Goal: Book appointment/travel/reservation

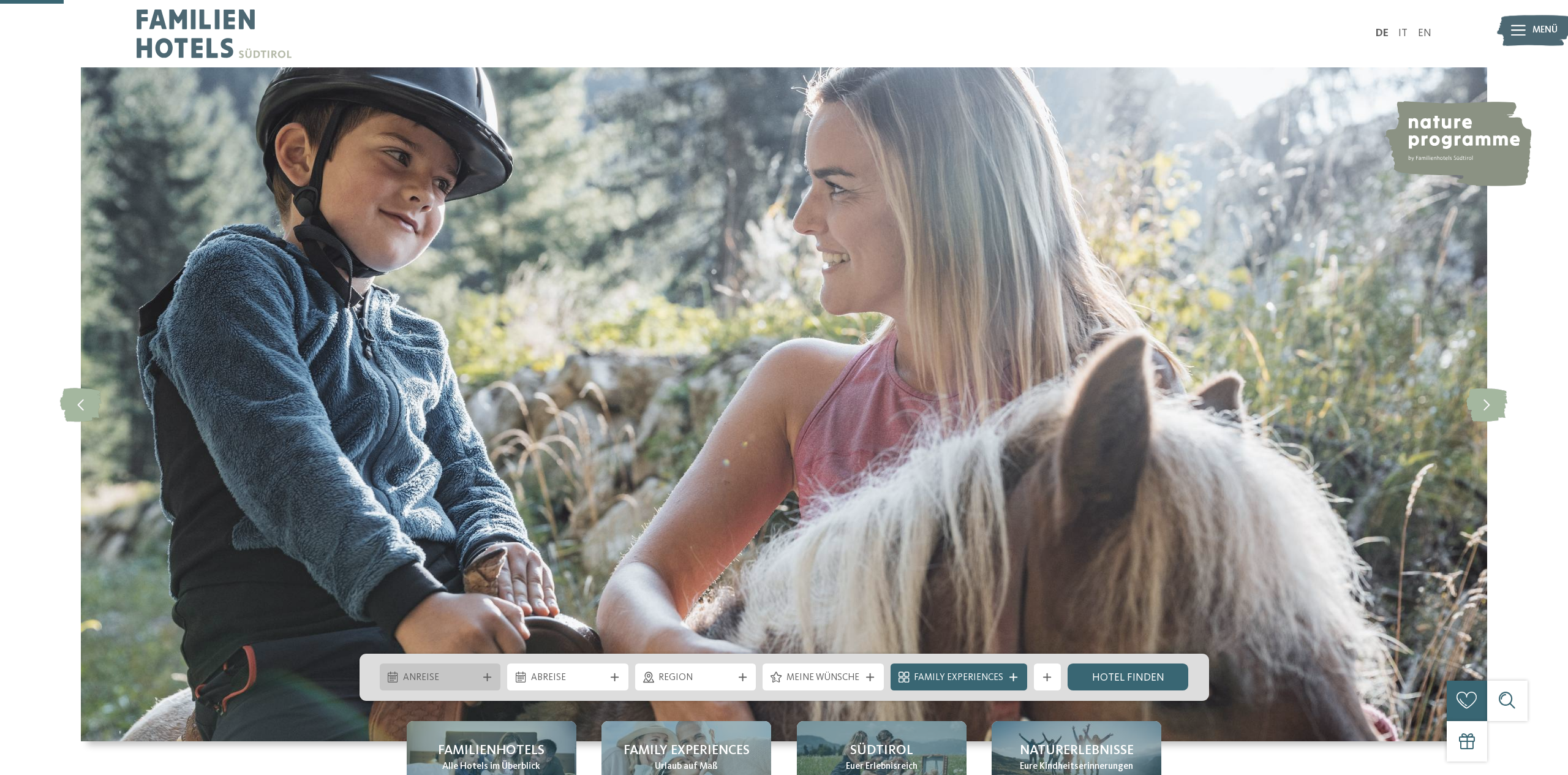
click at [461, 670] on div "Anreise" at bounding box center [440, 677] width 81 height 14
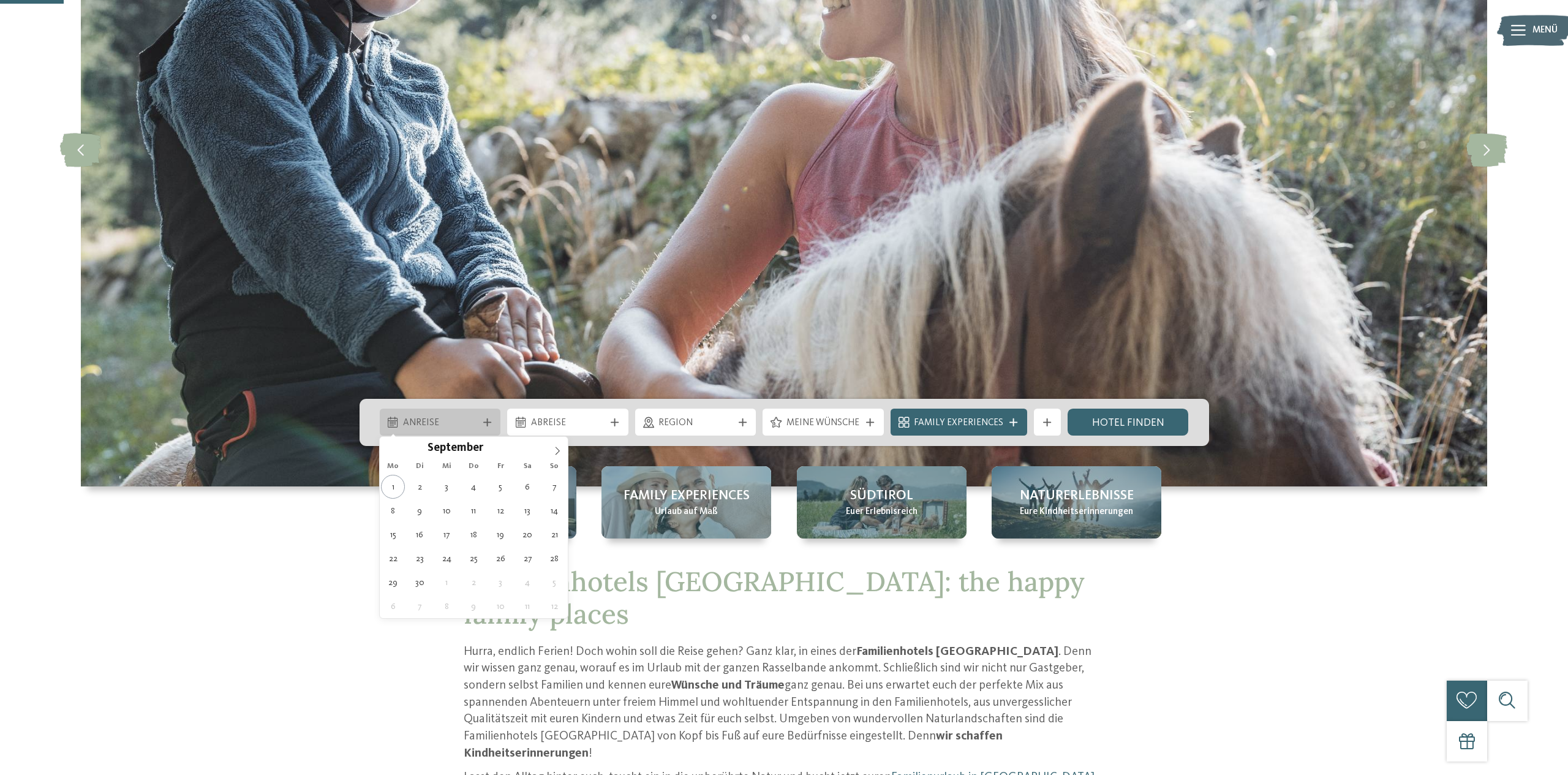
scroll to position [255, 0]
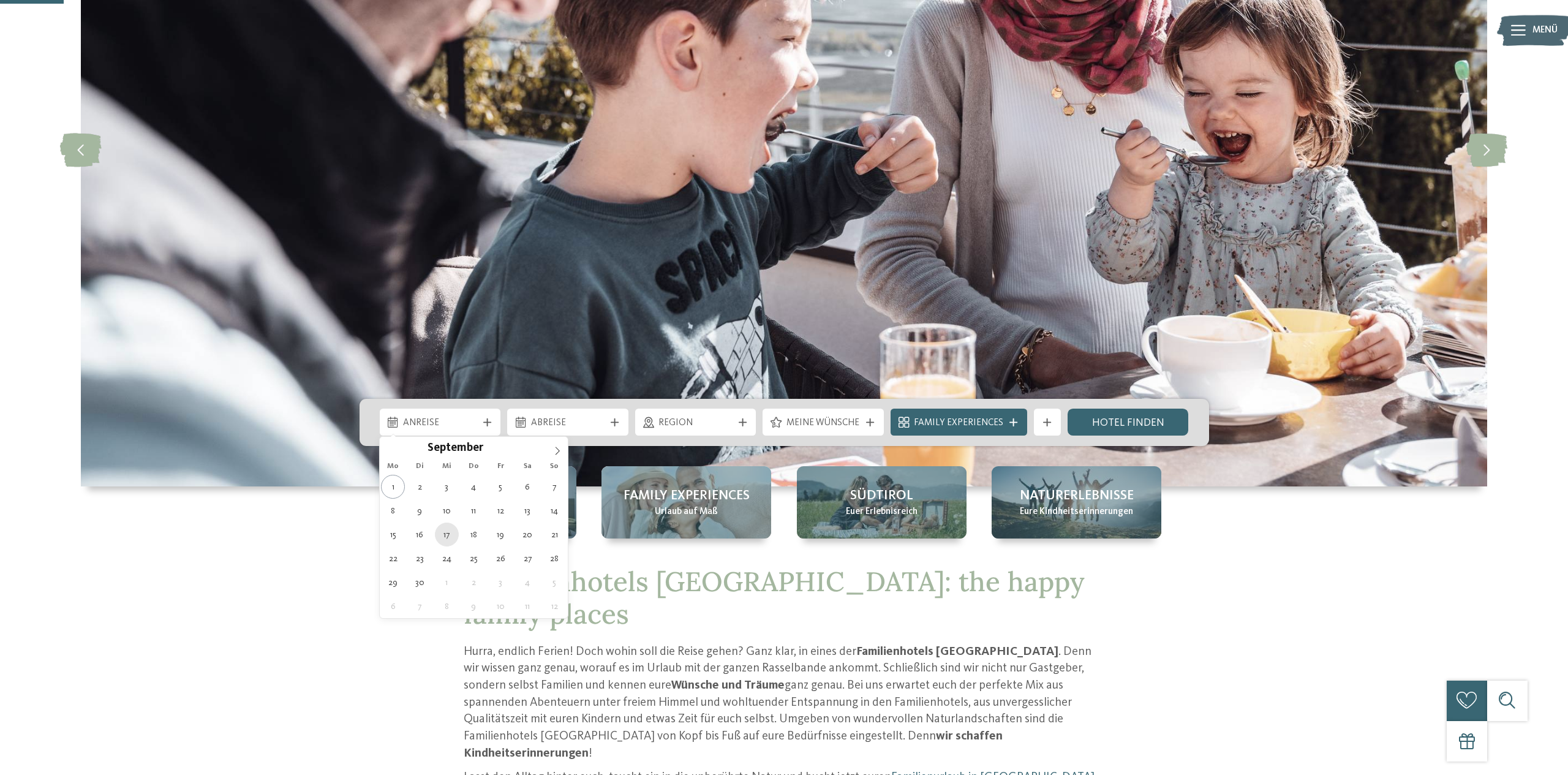
type div "17.09.2025"
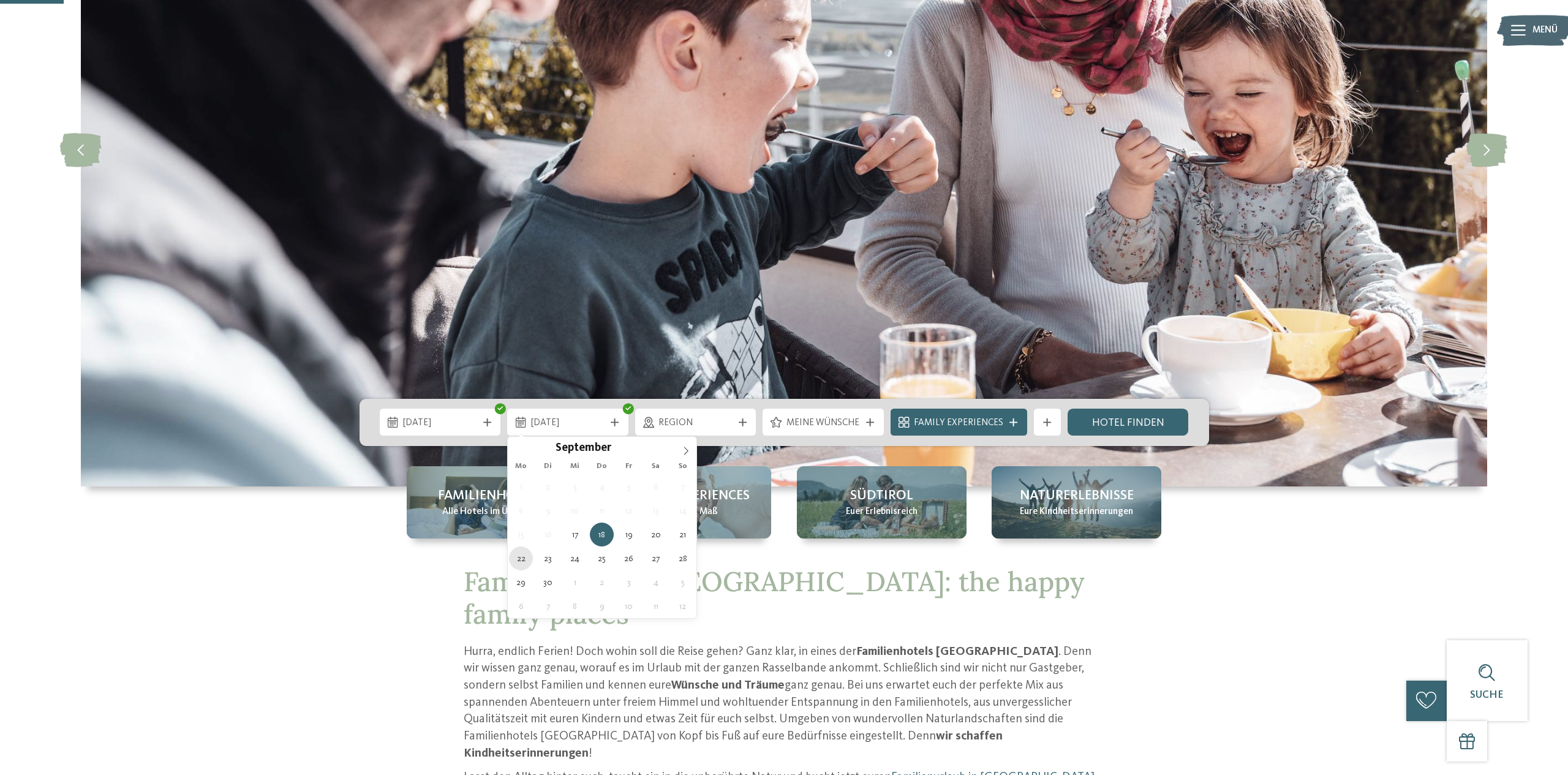
type div "22.09.2025"
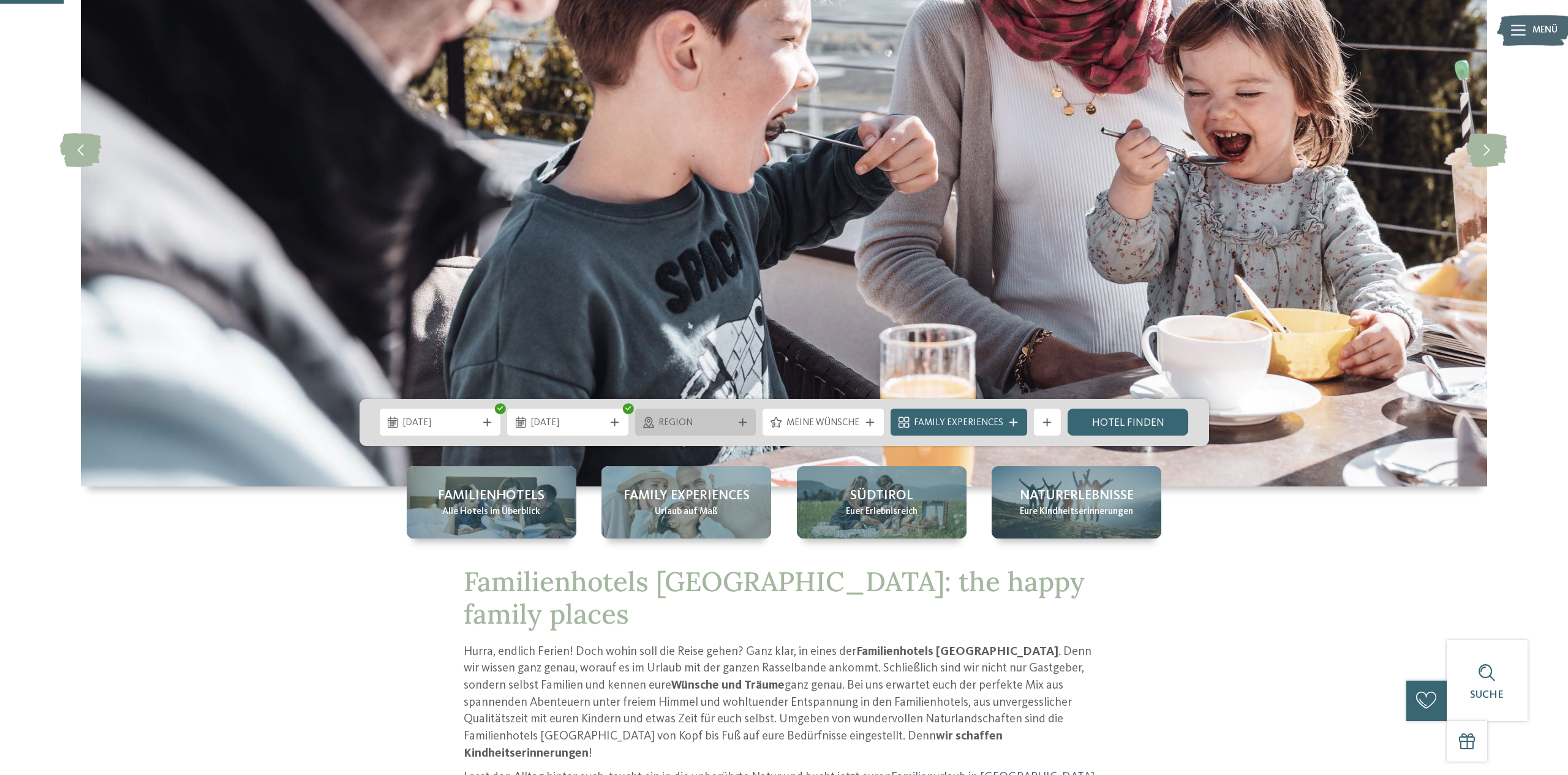
click at [725, 427] on span "Region" at bounding box center [696, 423] width 74 height 14
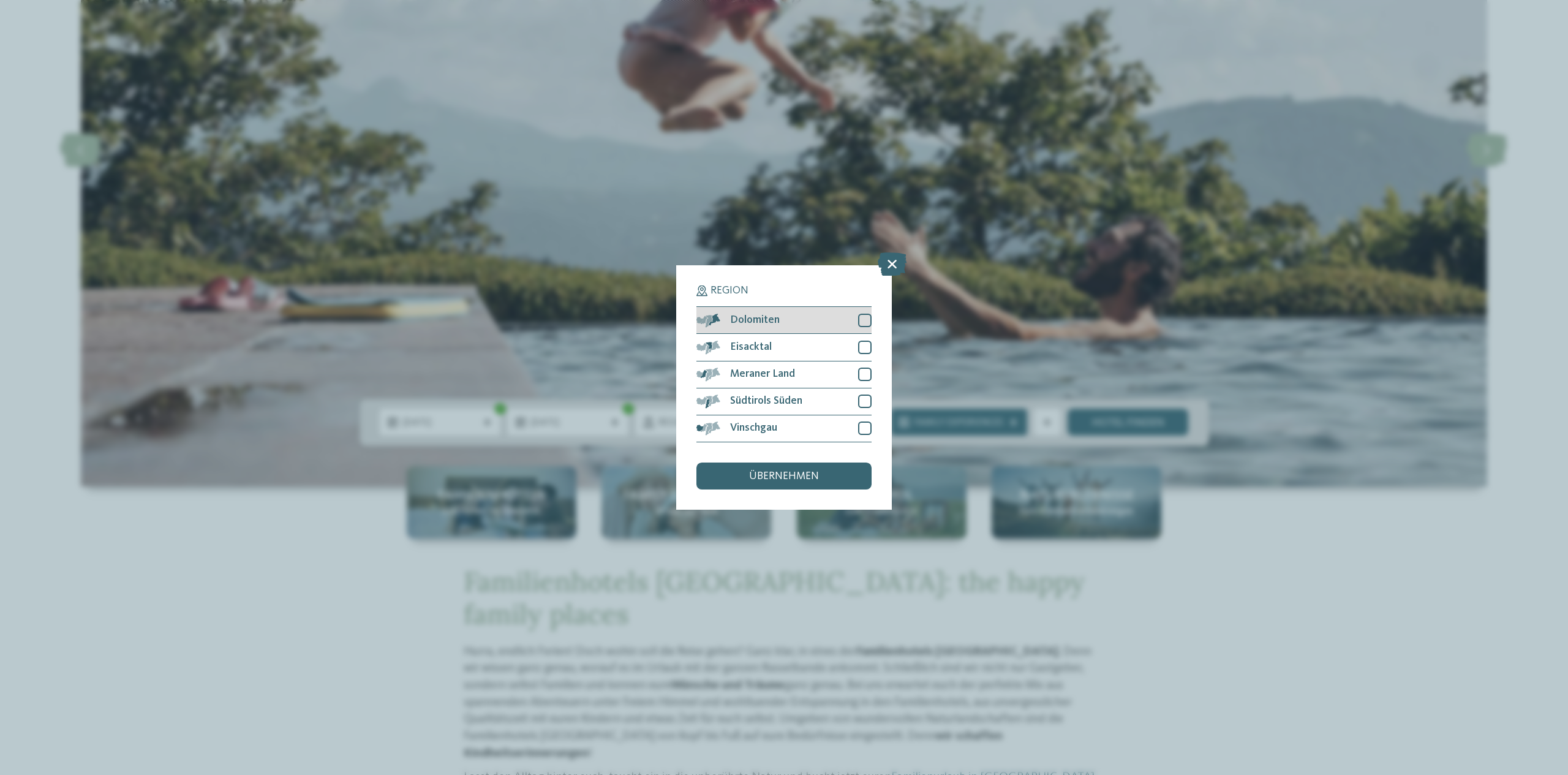
click at [865, 319] on div at bounding box center [864, 320] width 14 height 14
click at [862, 381] on div at bounding box center [864, 374] width 14 height 14
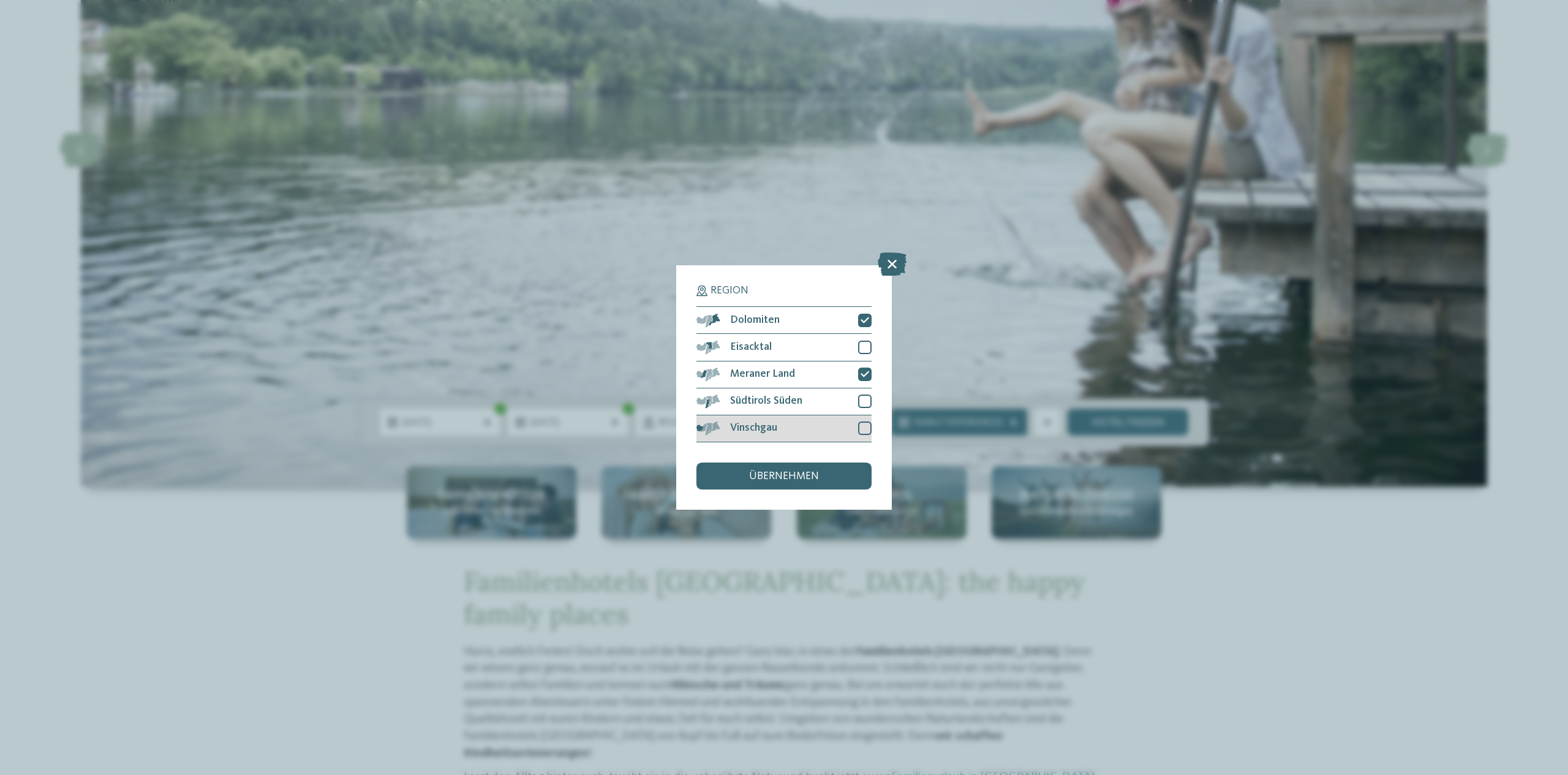
click at [864, 427] on div at bounding box center [864, 428] width 14 height 14
click at [811, 472] on span "übernehmen" at bounding box center [784, 476] width 70 height 11
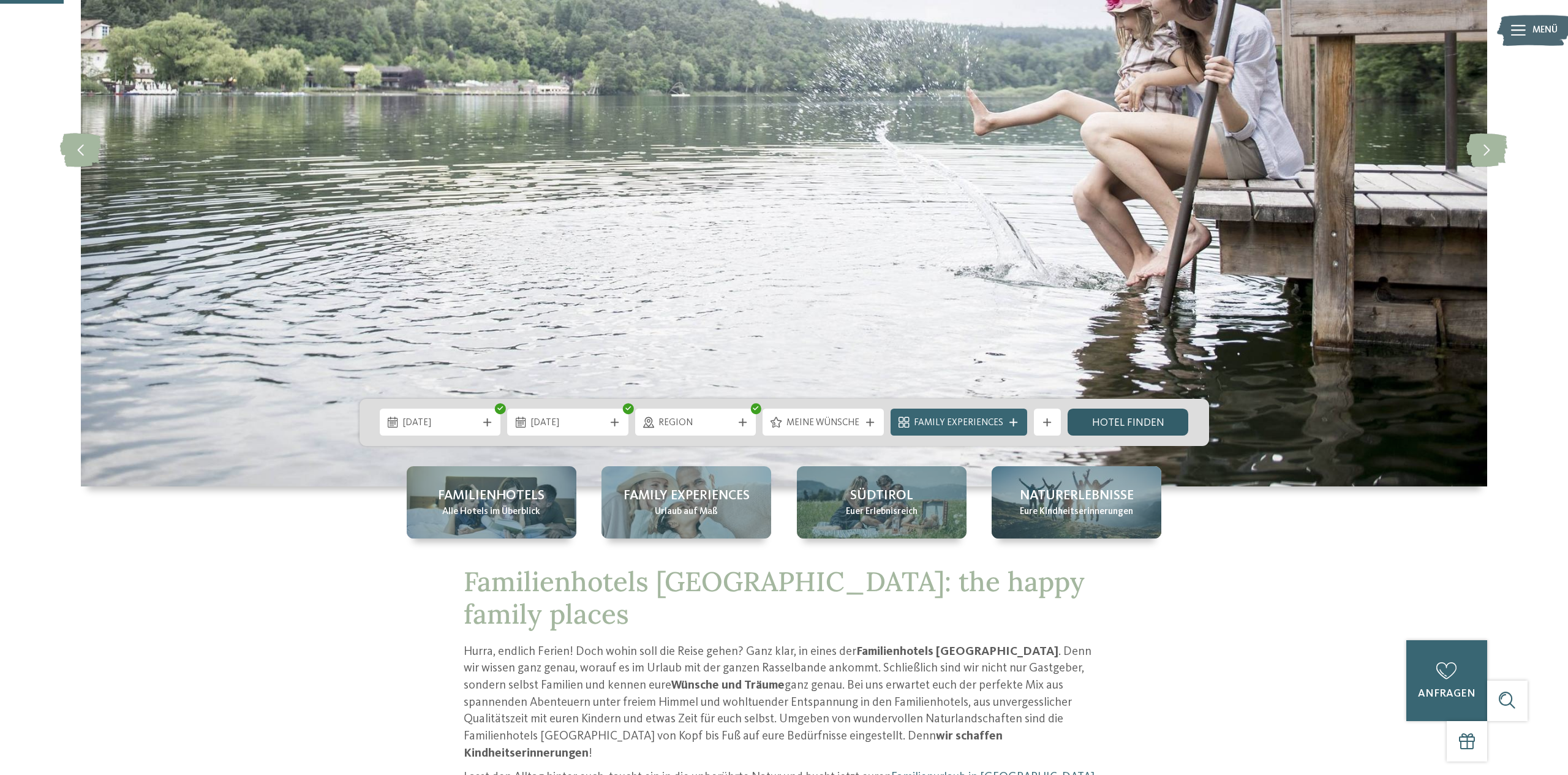
click at [1151, 427] on link "Hotel finden" at bounding box center [1128, 422] width 121 height 27
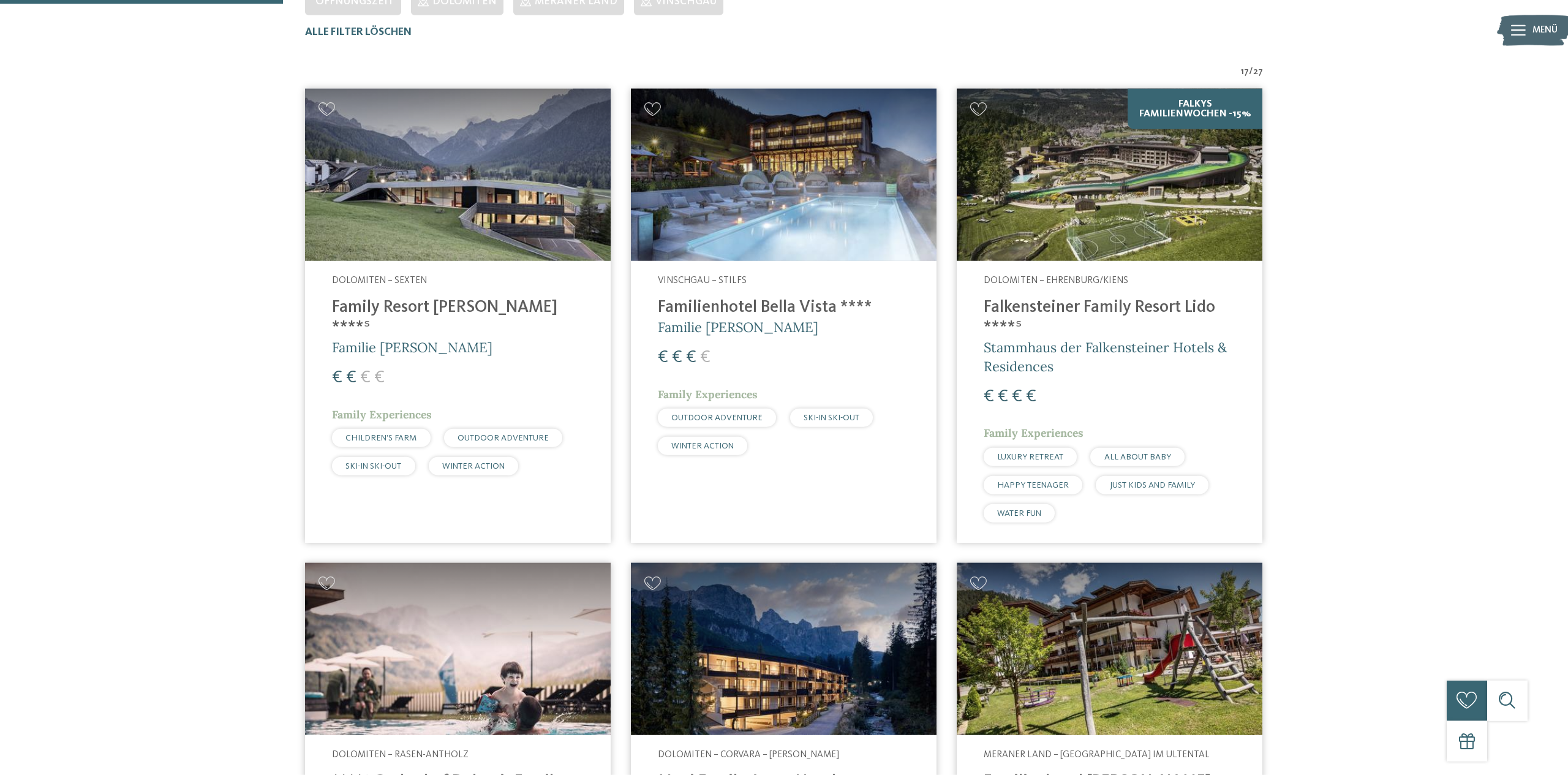
scroll to position [432, 0]
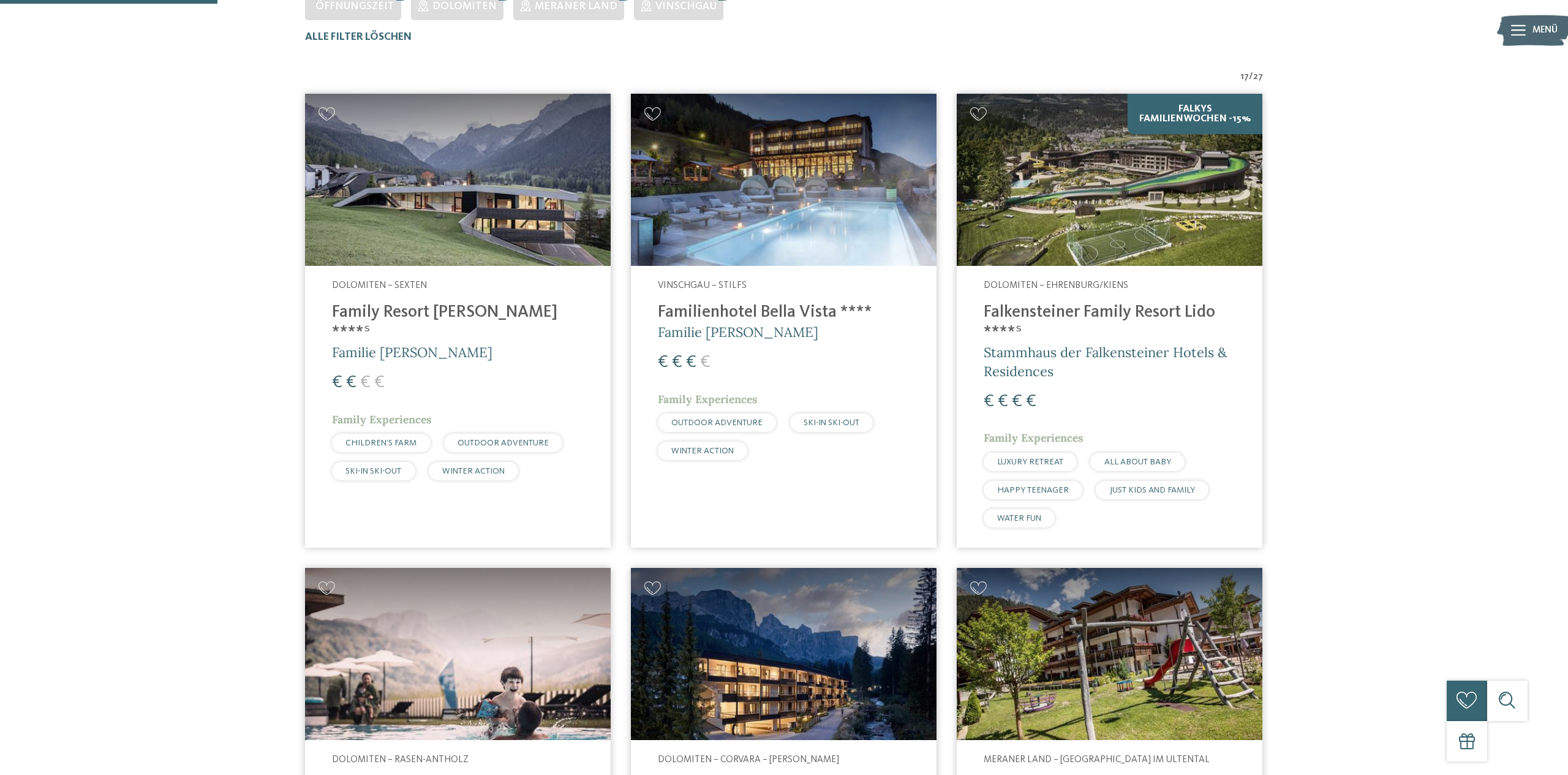
click at [1121, 242] on img at bounding box center [1109, 180] width 306 height 172
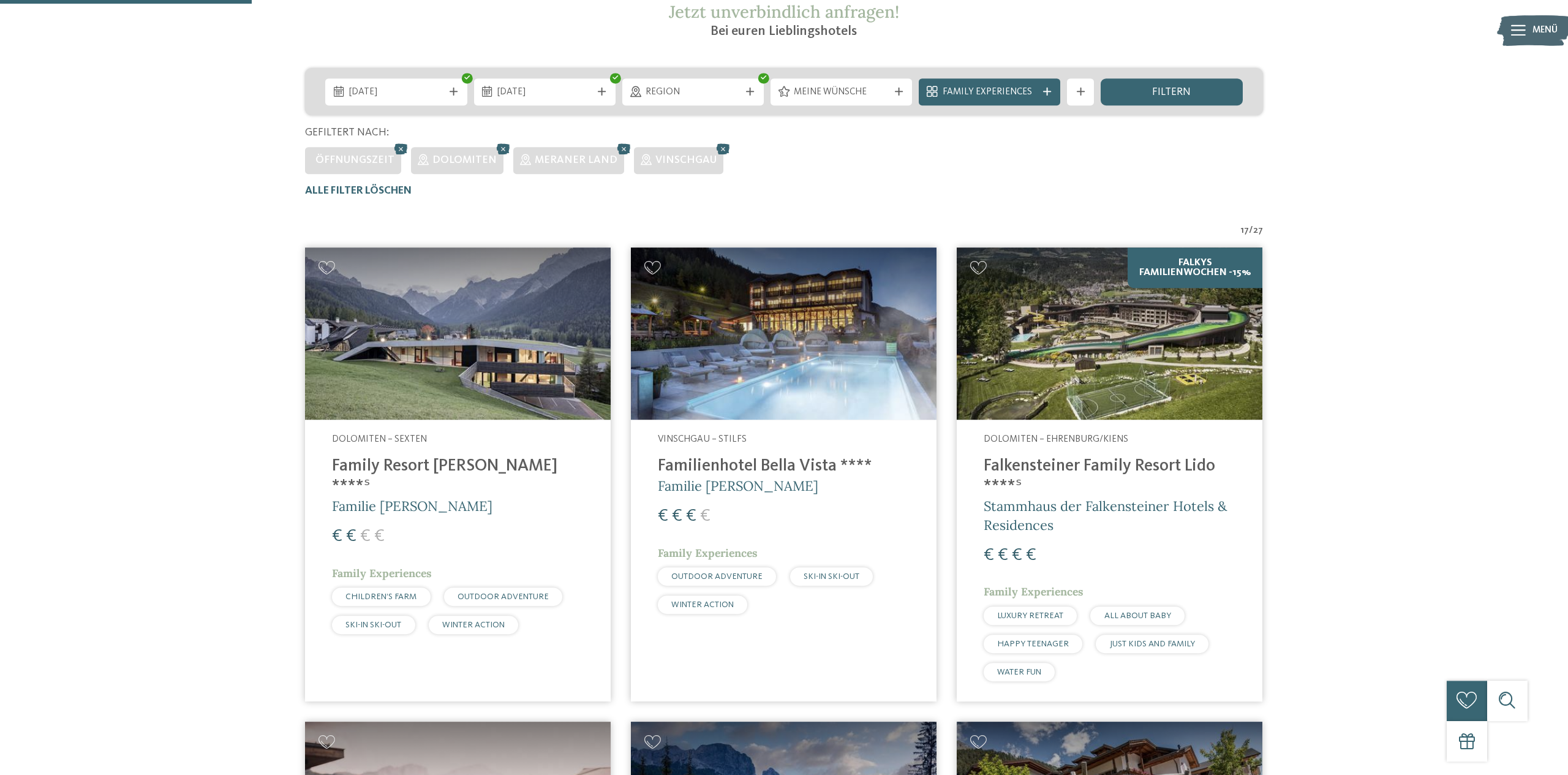
scroll to position [262, 0]
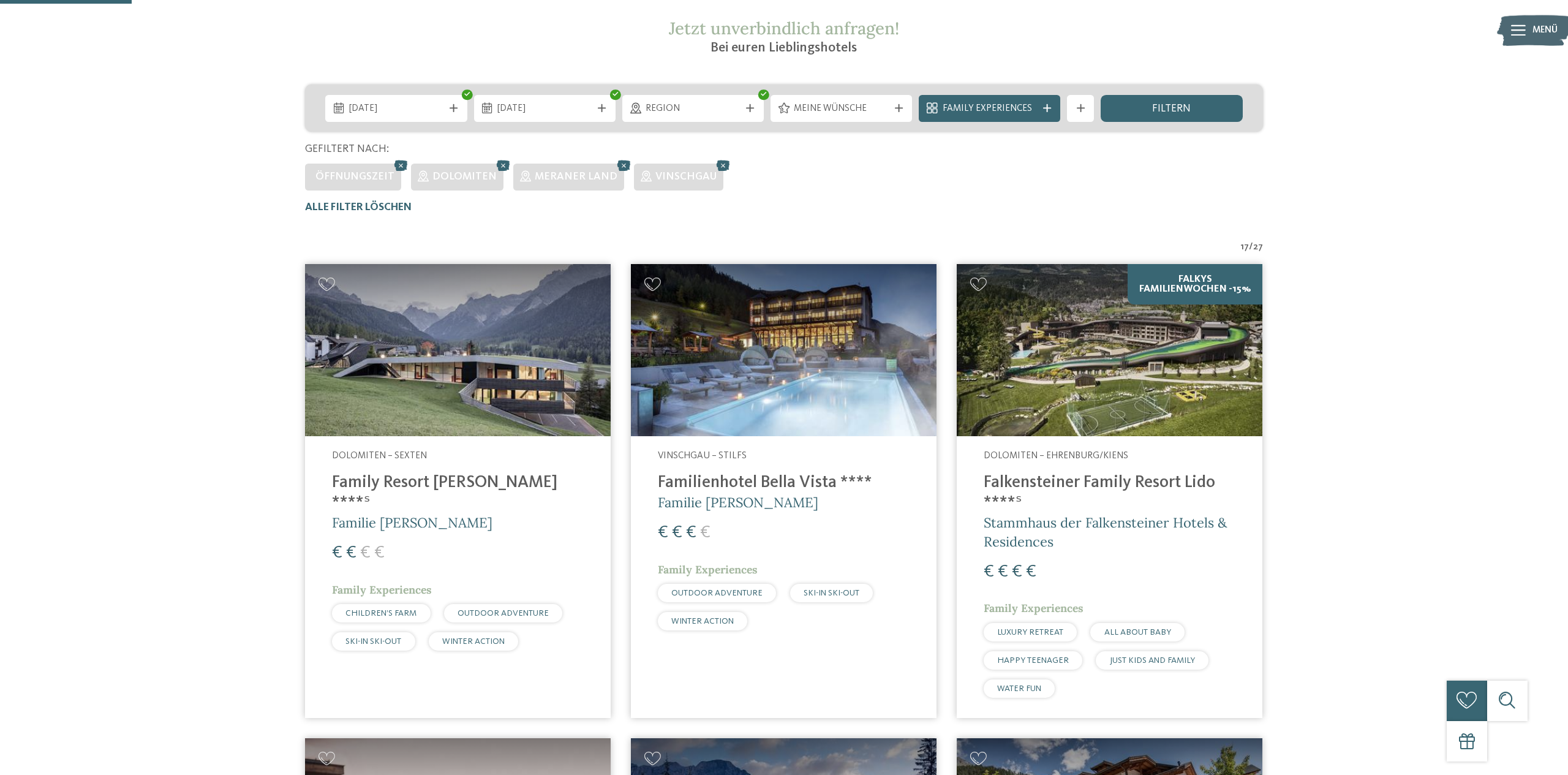
click at [1116, 398] on img at bounding box center [1109, 350] width 306 height 172
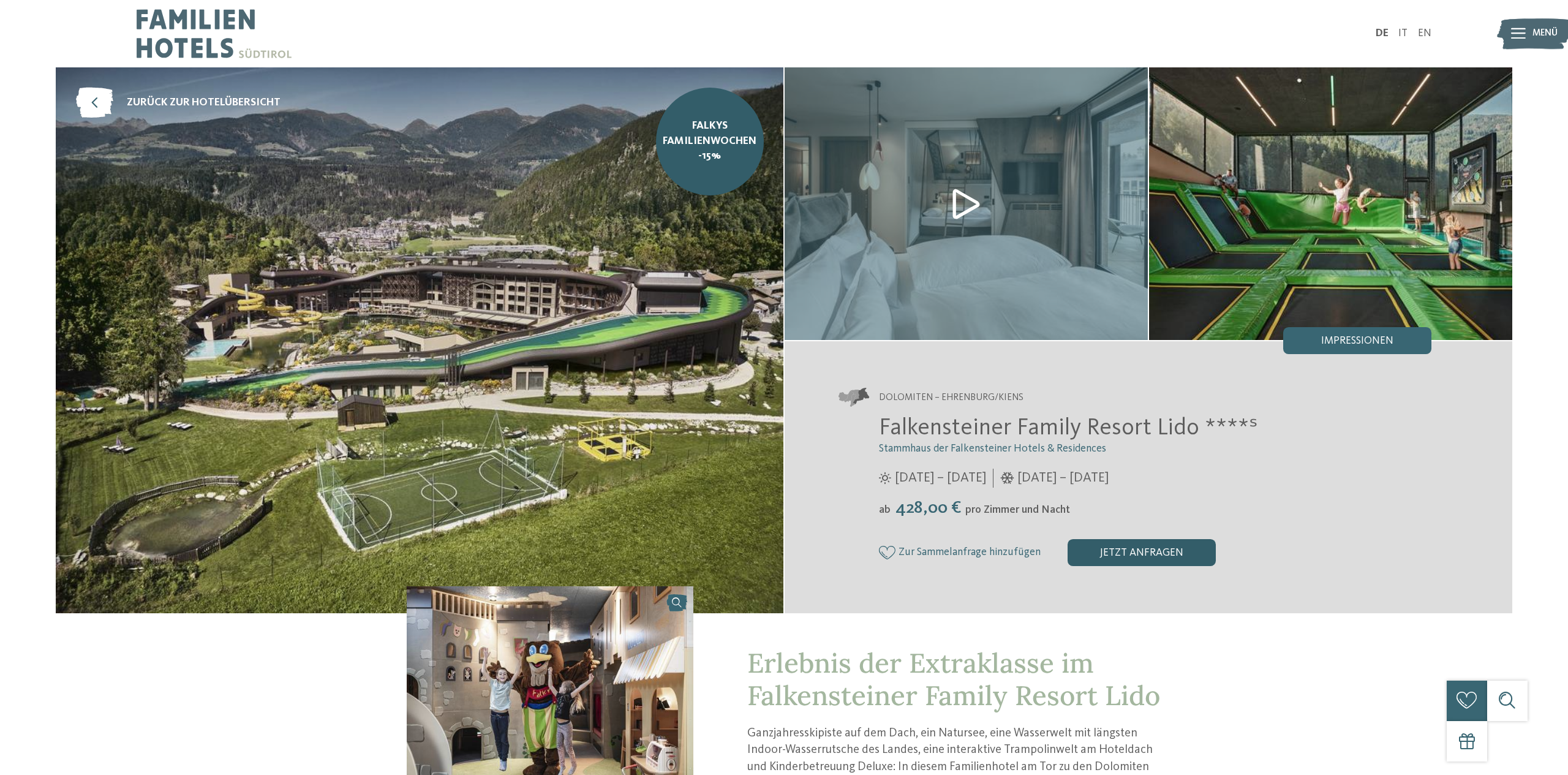
click at [1144, 553] on div "jetzt anfragen" at bounding box center [1141, 553] width 149 height 27
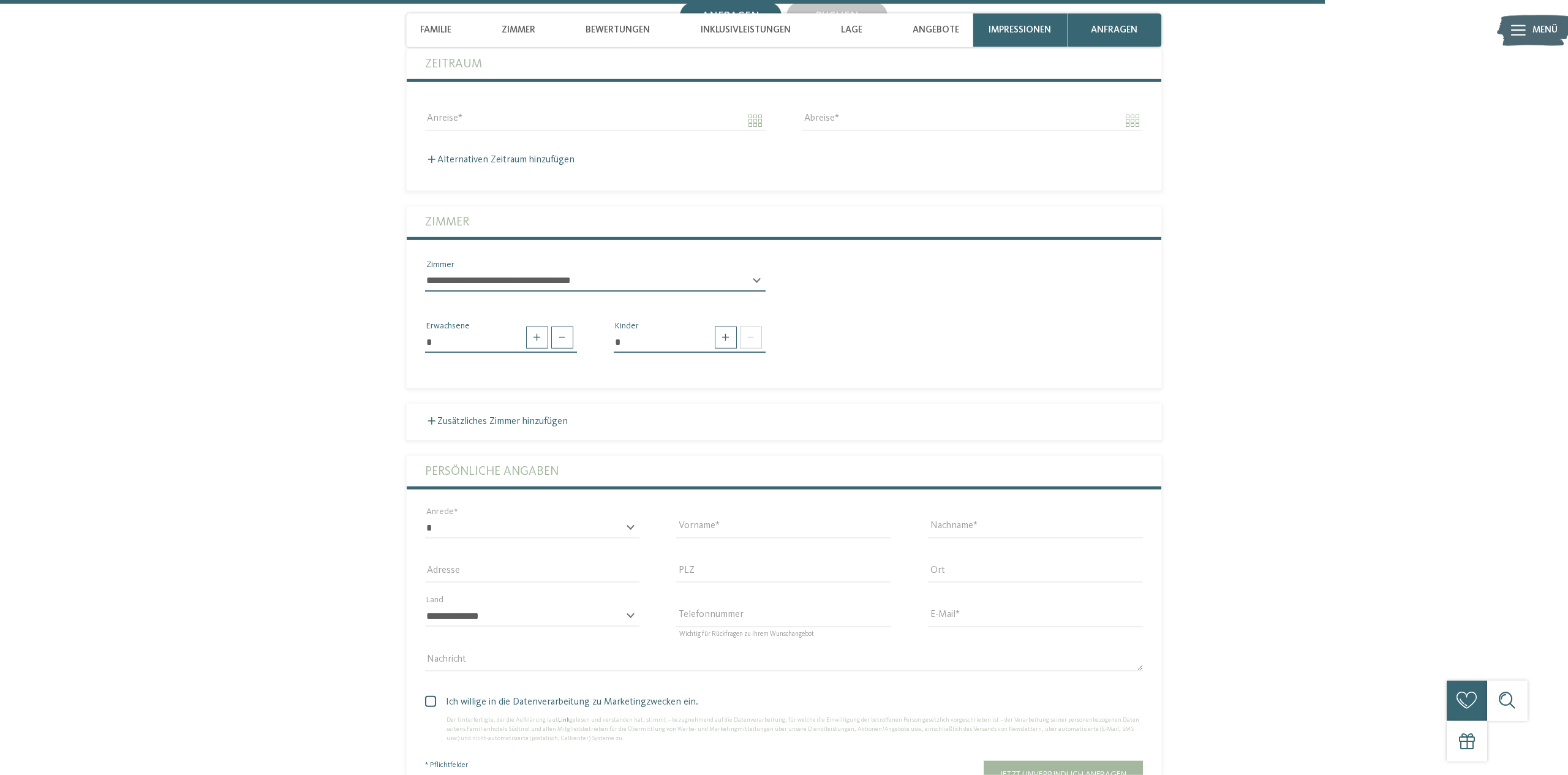
scroll to position [3257, 0]
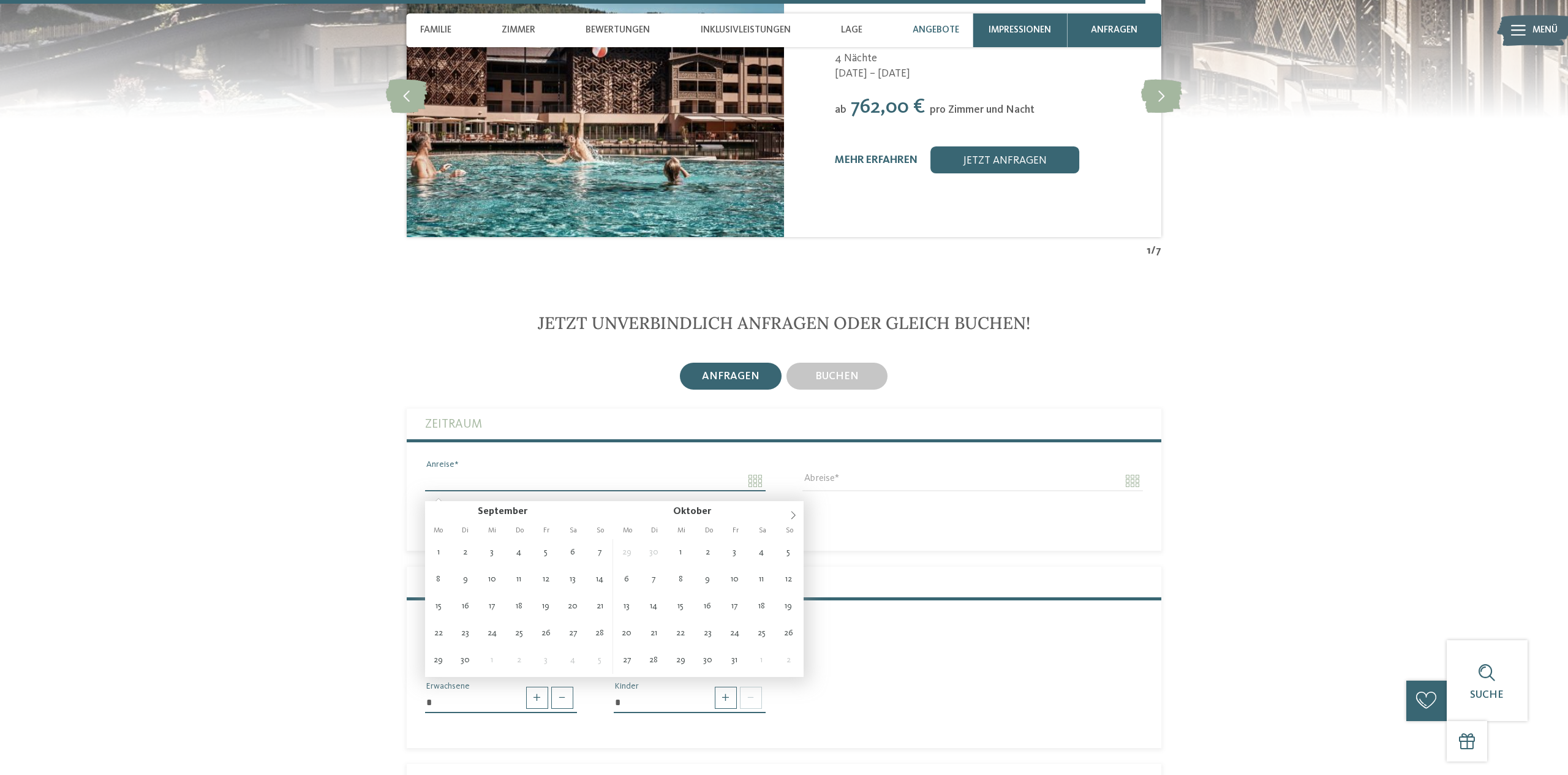
click at [517, 487] on input "Anreise" at bounding box center [595, 481] width 341 height 21
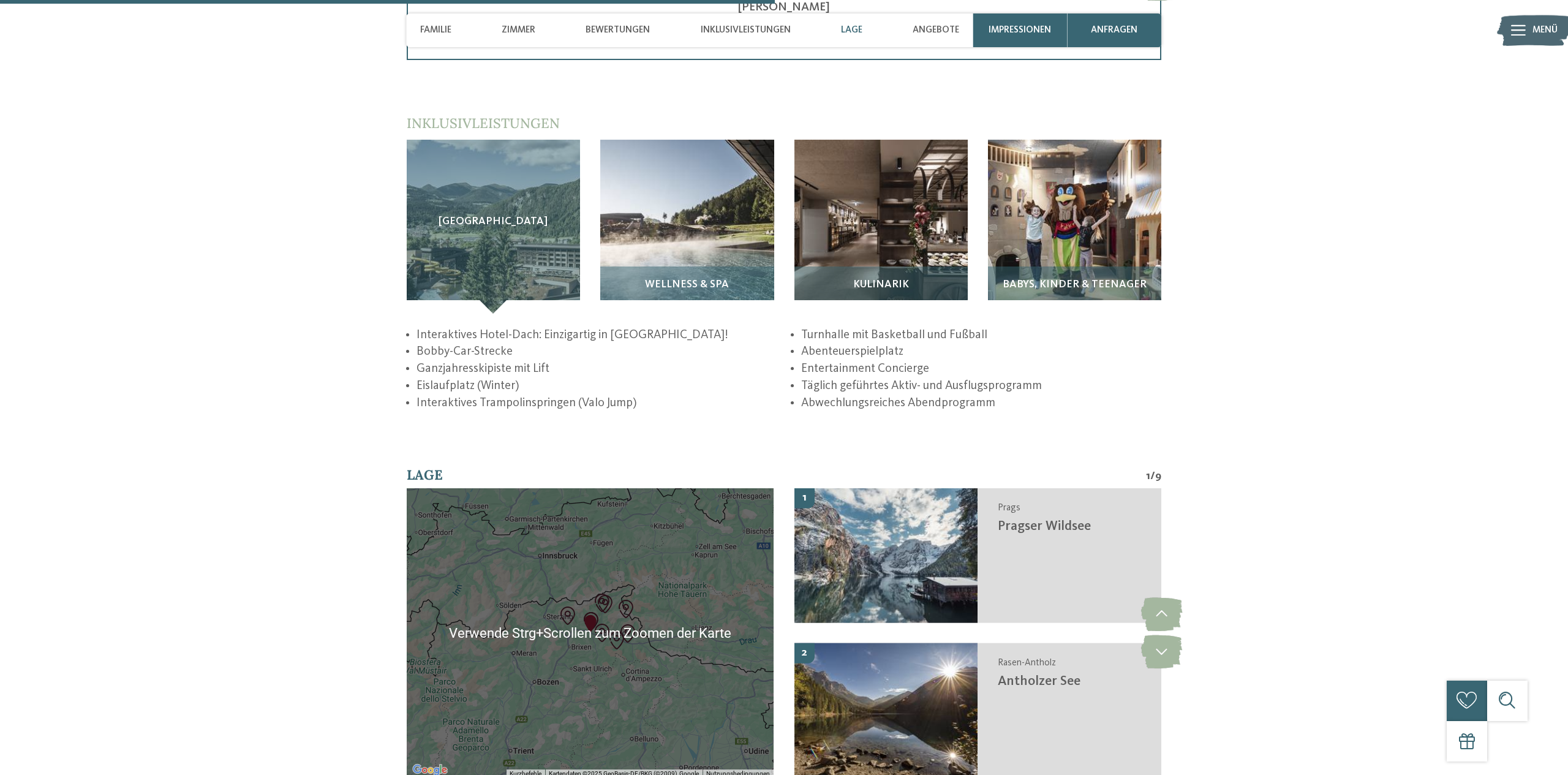
scroll to position [2323, 0]
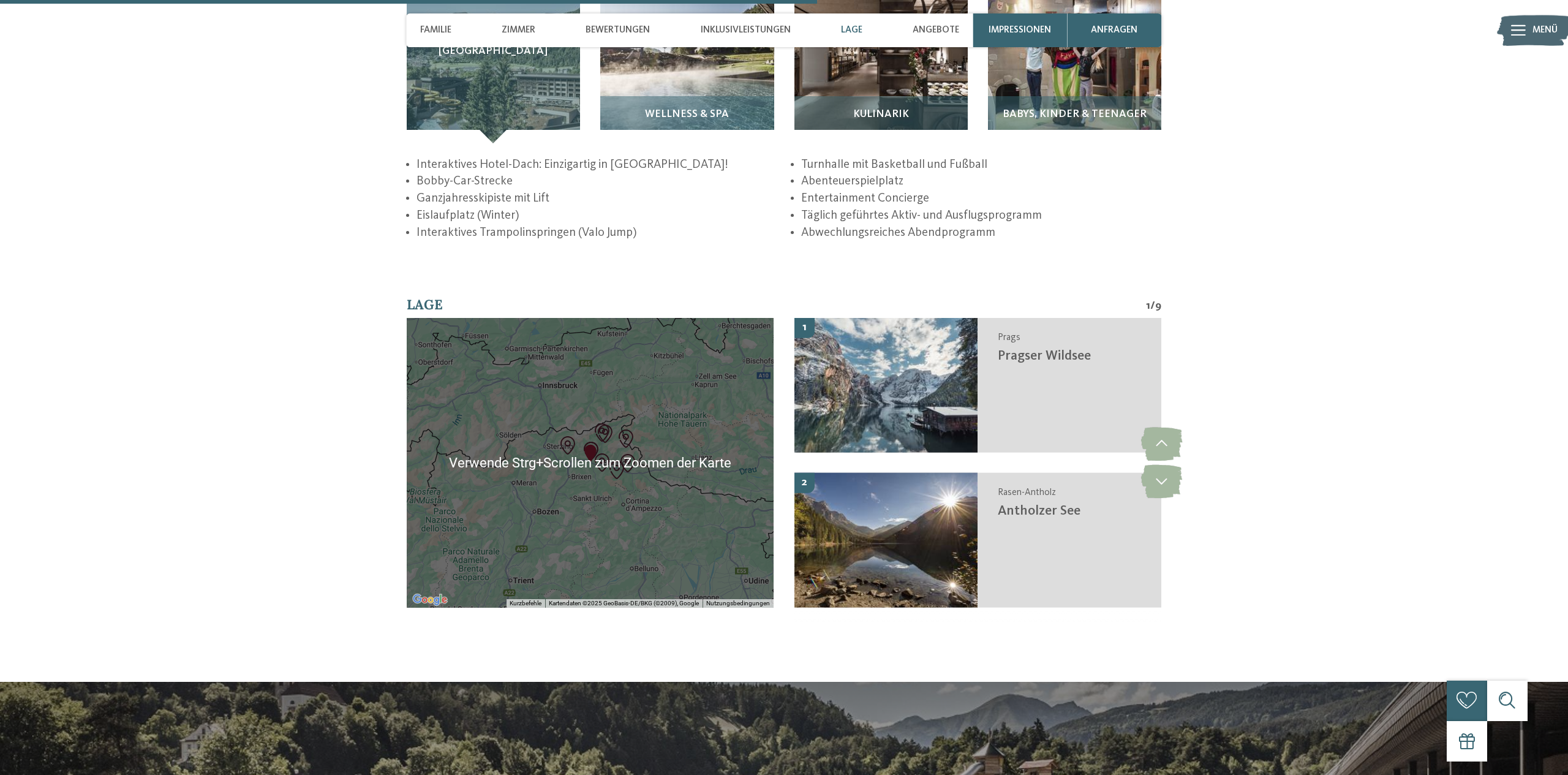
click at [581, 414] on div at bounding box center [590, 463] width 368 height 290
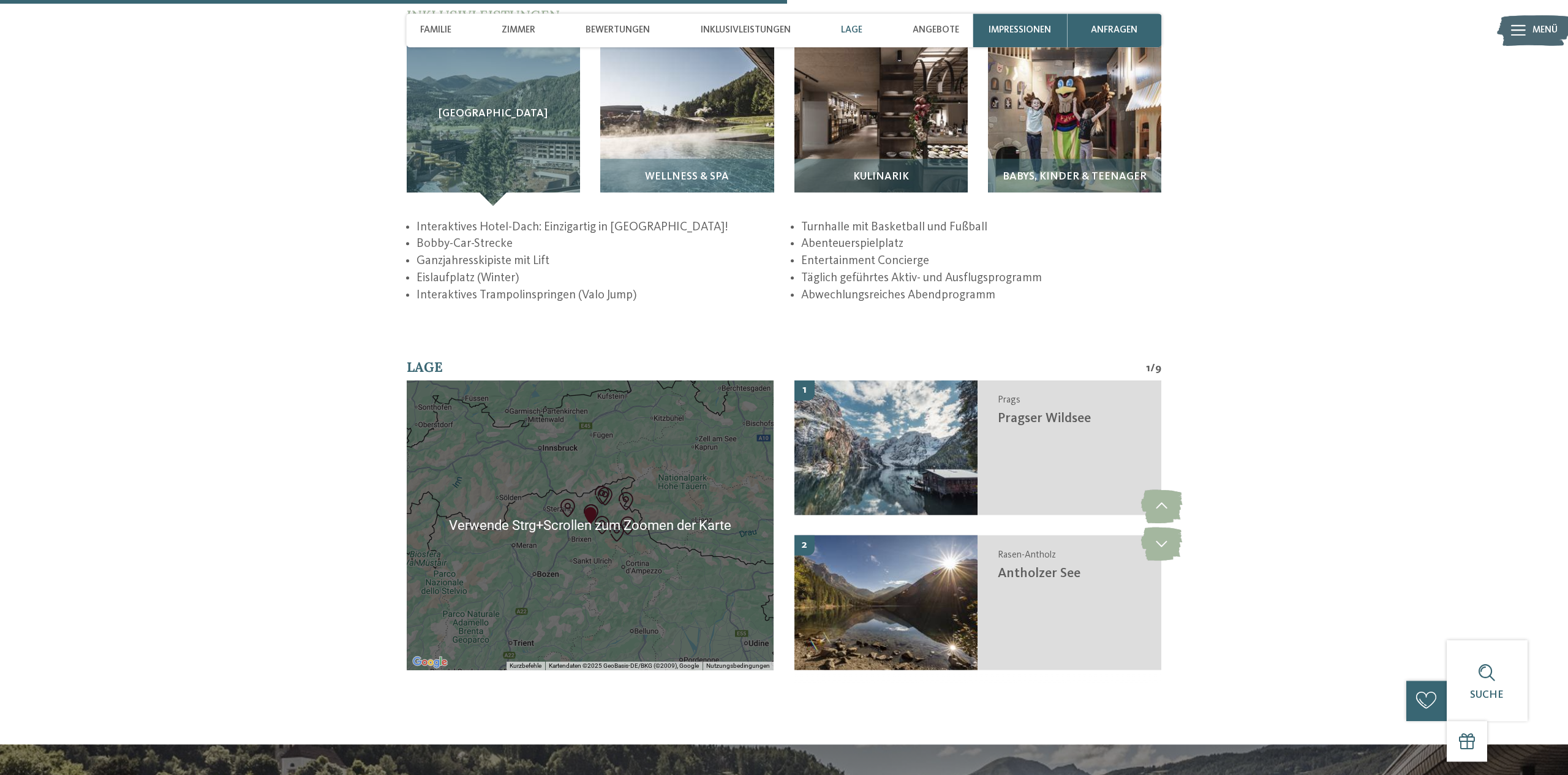
scroll to position [2237, 0]
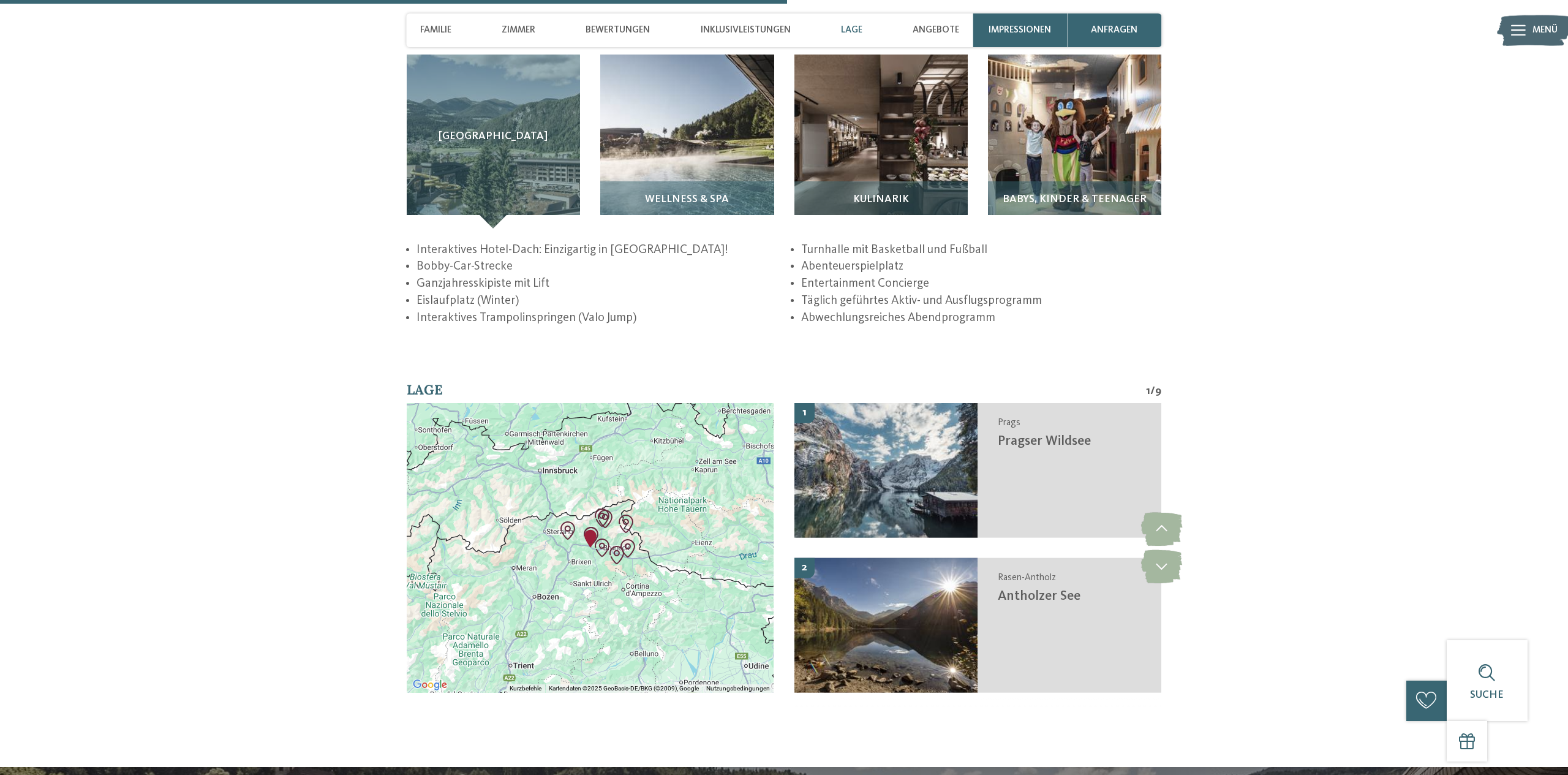
click at [596, 512] on div at bounding box center [590, 548] width 368 height 290
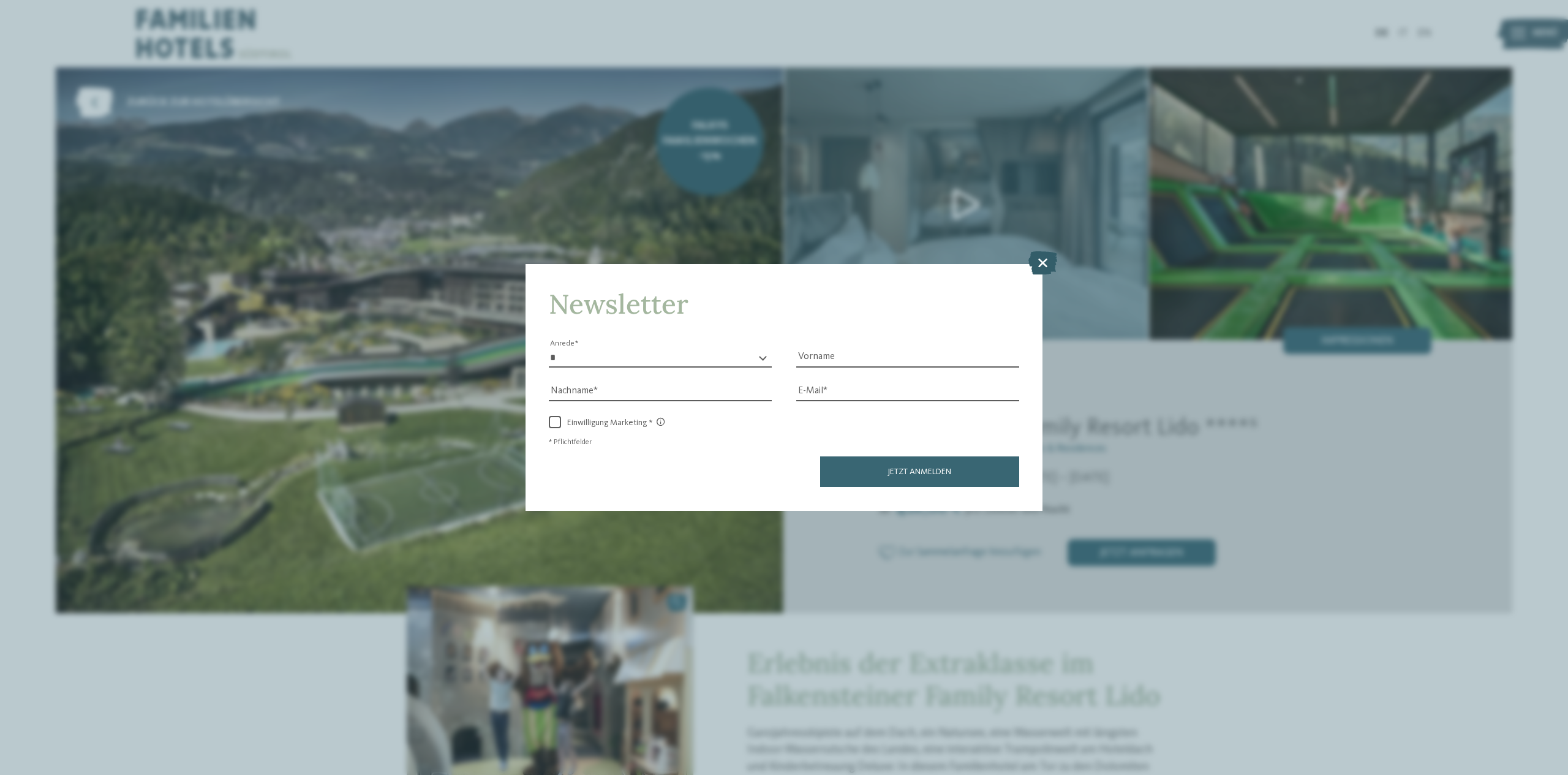
click at [1049, 267] on icon at bounding box center [1043, 263] width 29 height 23
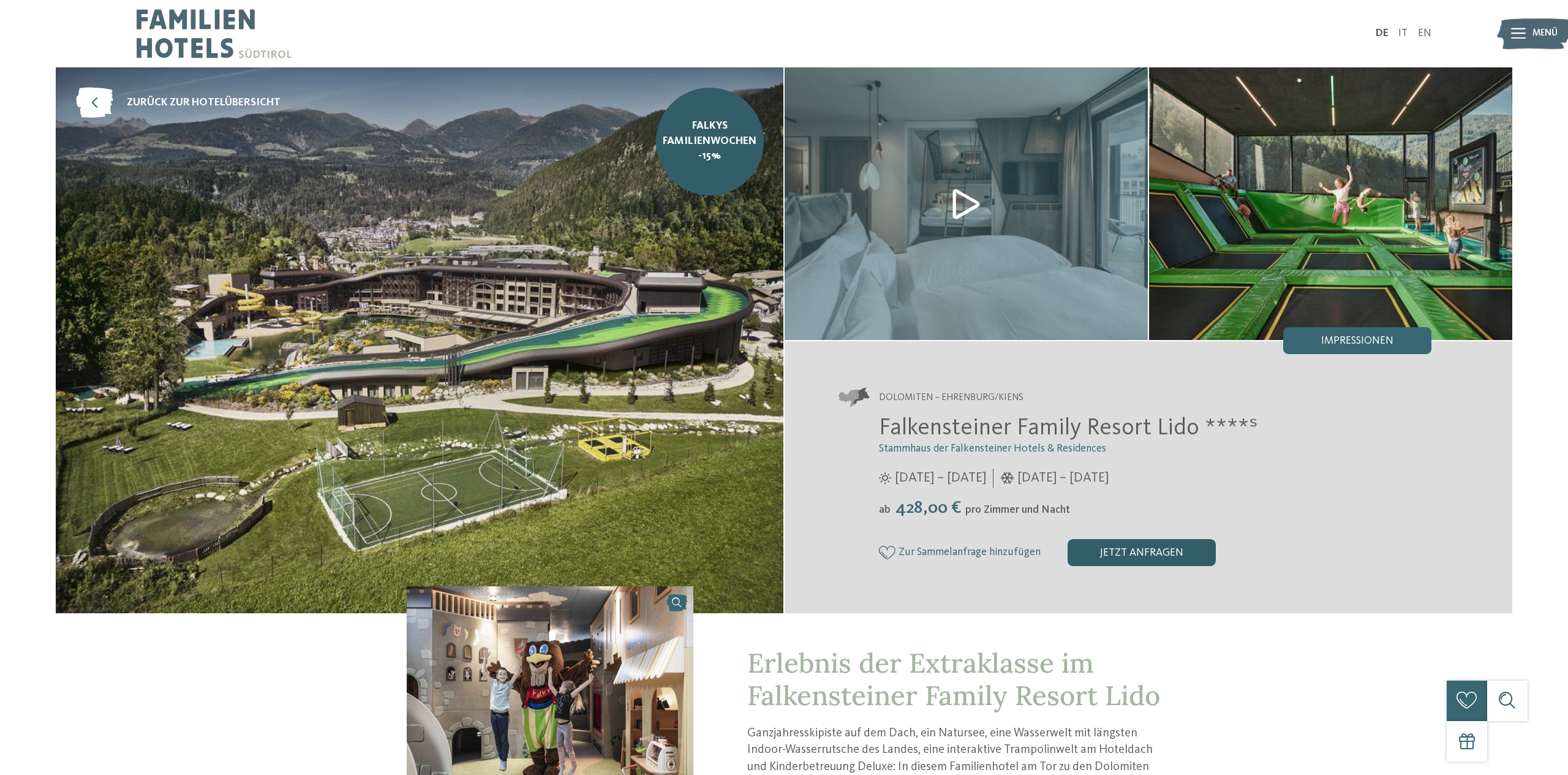
click at [1106, 547] on div "jetzt anfragen" at bounding box center [1141, 553] width 149 height 27
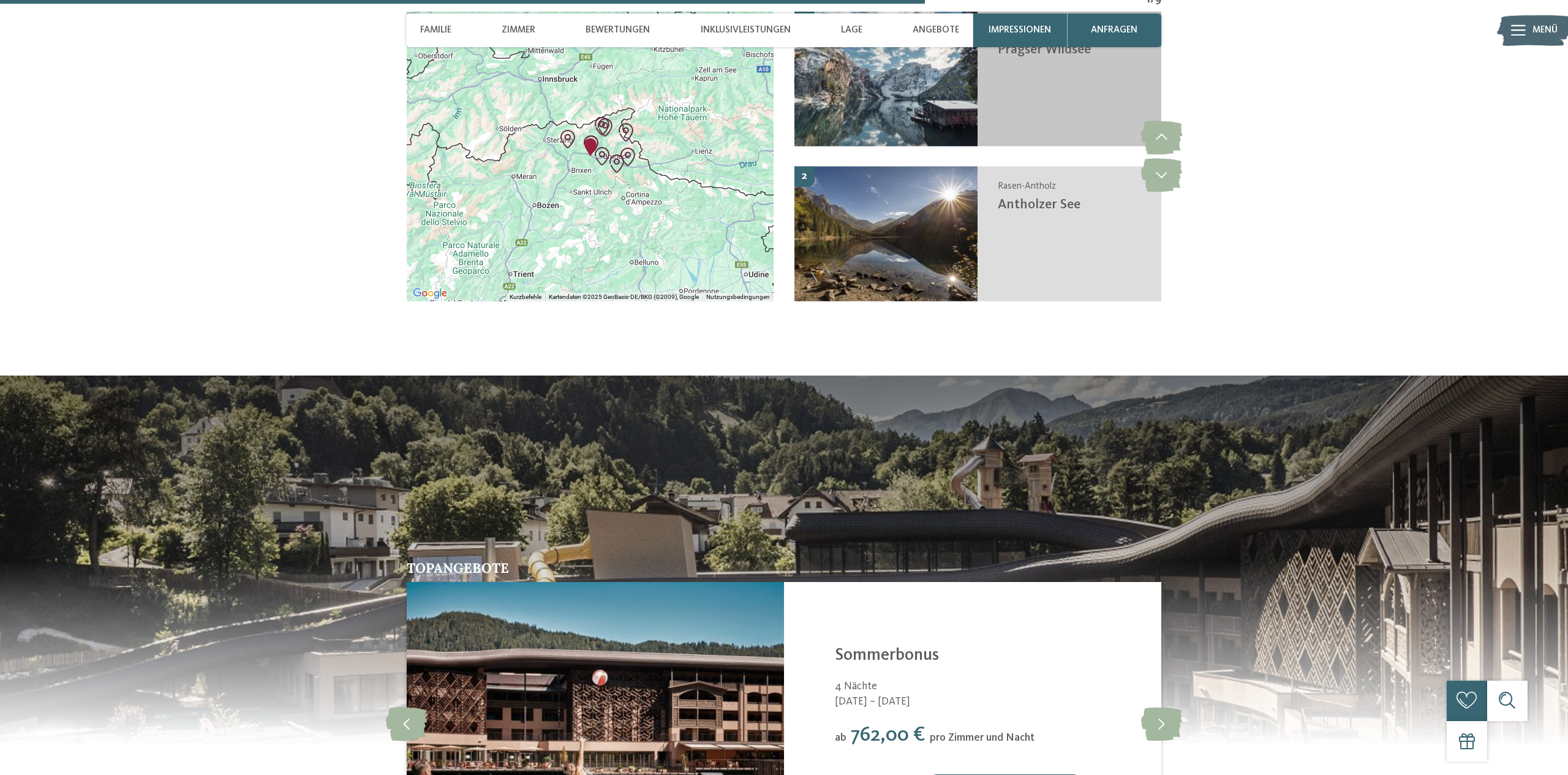
scroll to position [3041, 0]
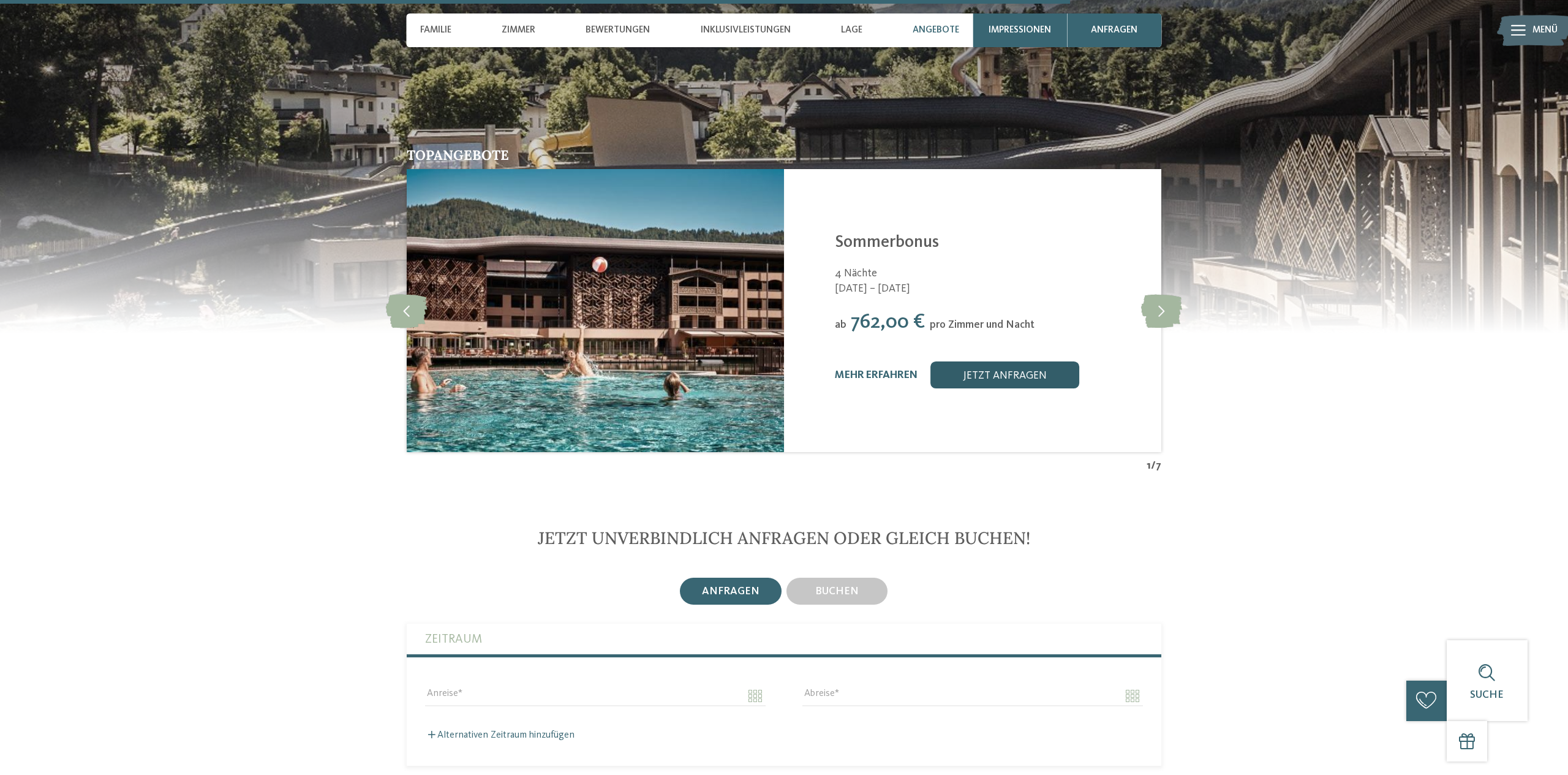
click at [1009, 385] on link "jetzt anfragen" at bounding box center [1005, 375] width 149 height 27
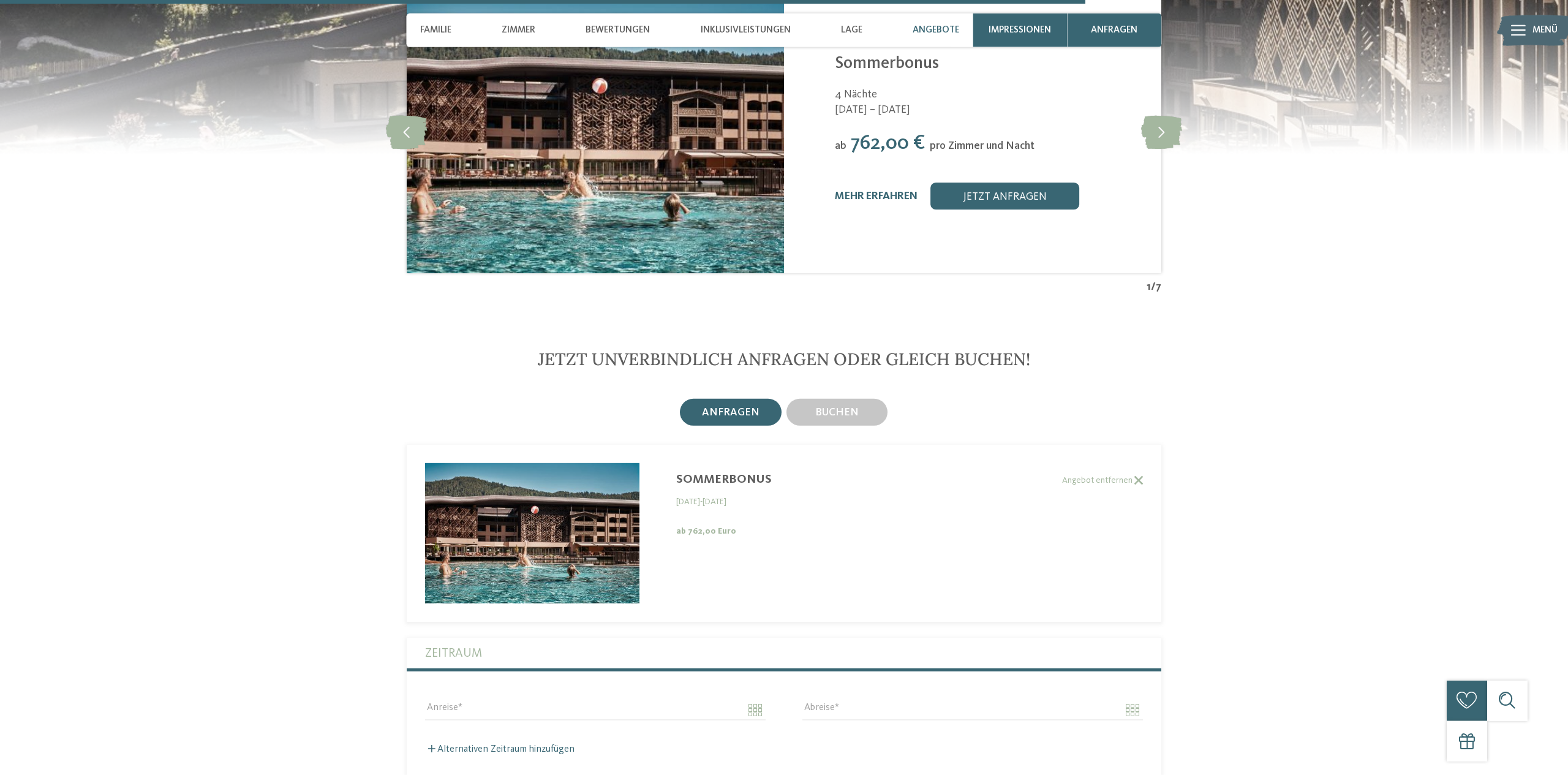
scroll to position [3219, 0]
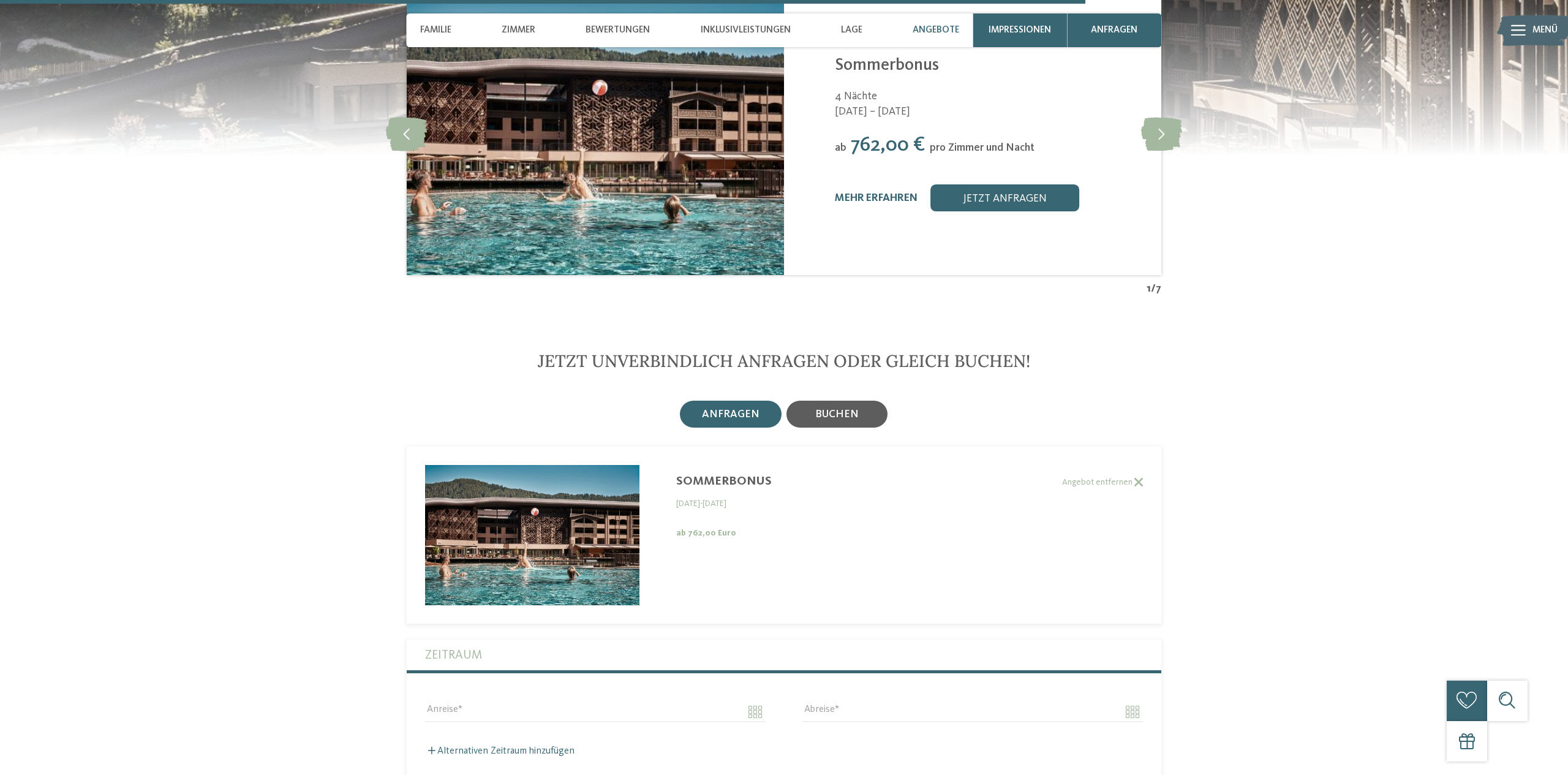
click at [847, 419] on span "buchen" at bounding box center [837, 414] width 43 height 10
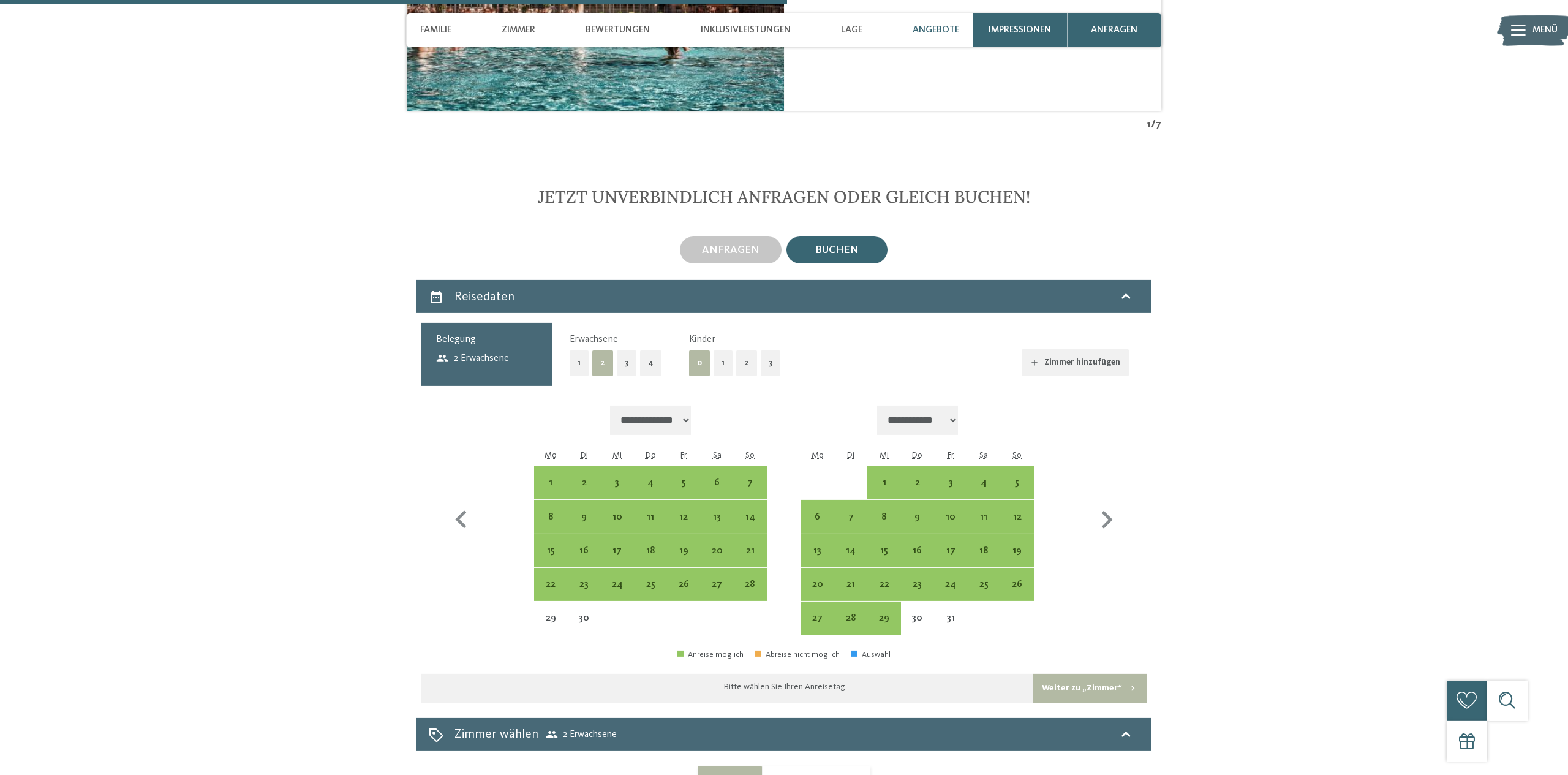
scroll to position [3388, 0]
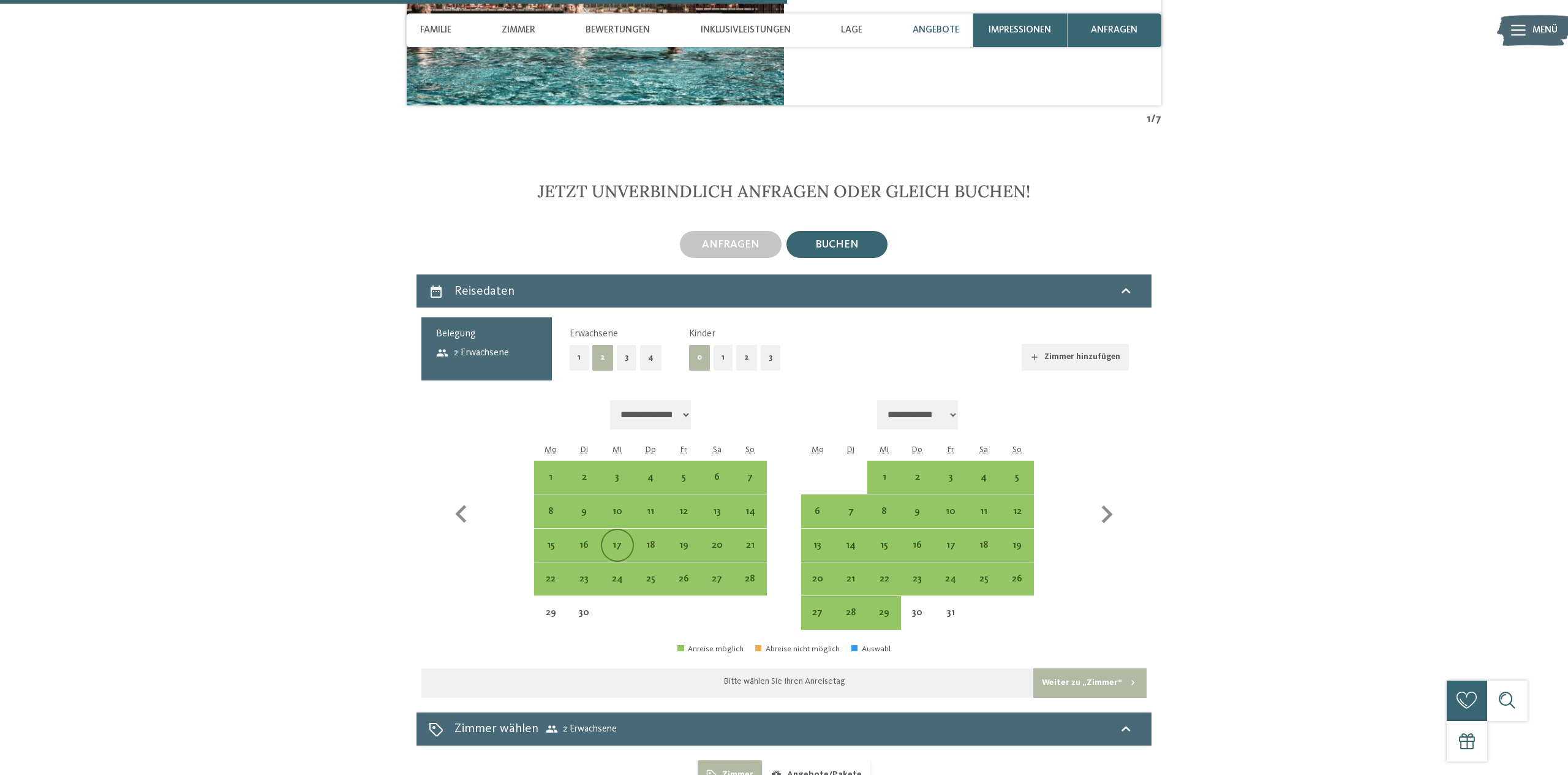
click at [615, 553] on div "17" at bounding box center [618, 556] width 31 height 31
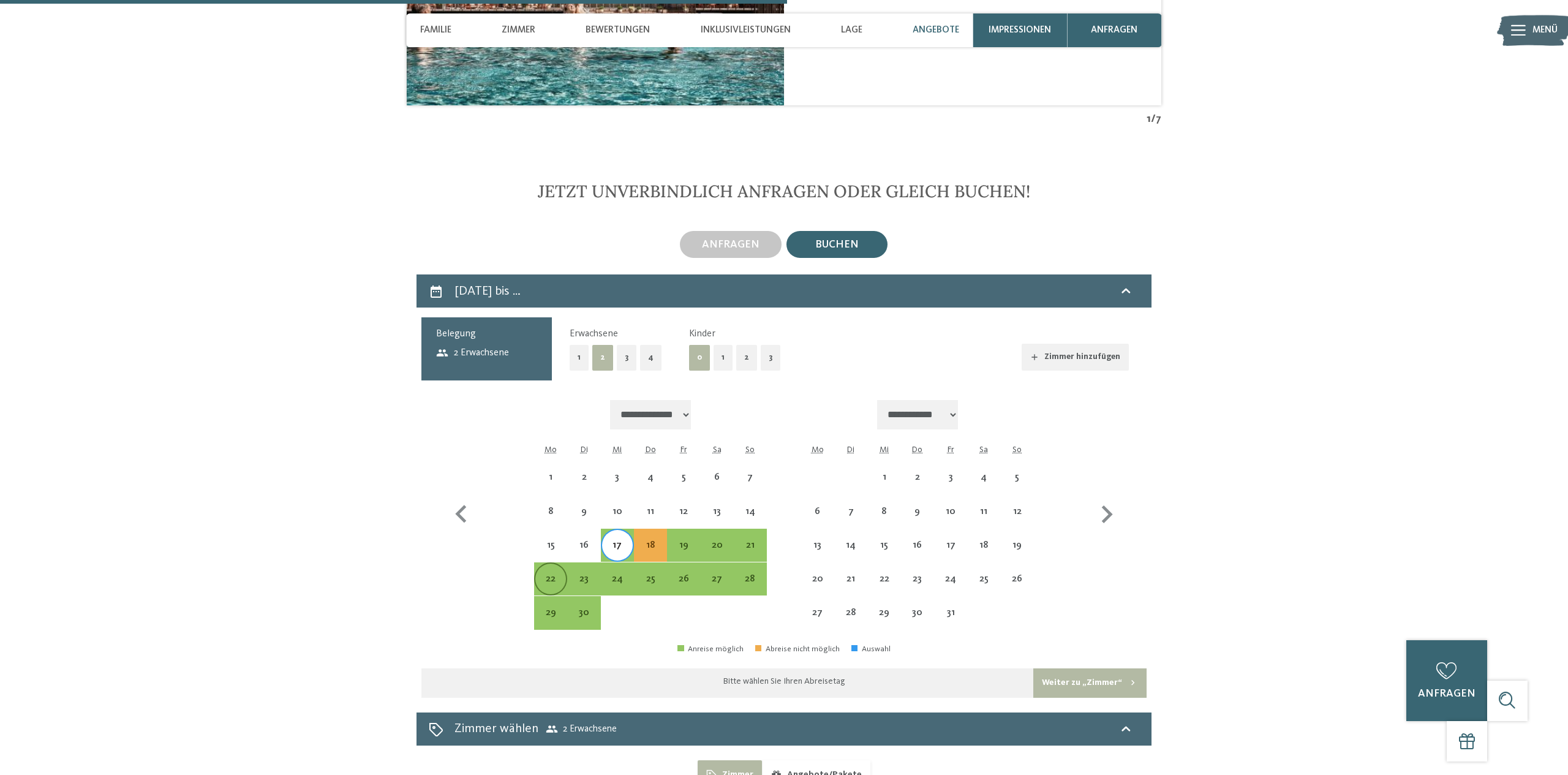
click at [547, 589] on div "22" at bounding box center [551, 589] width 31 height 31
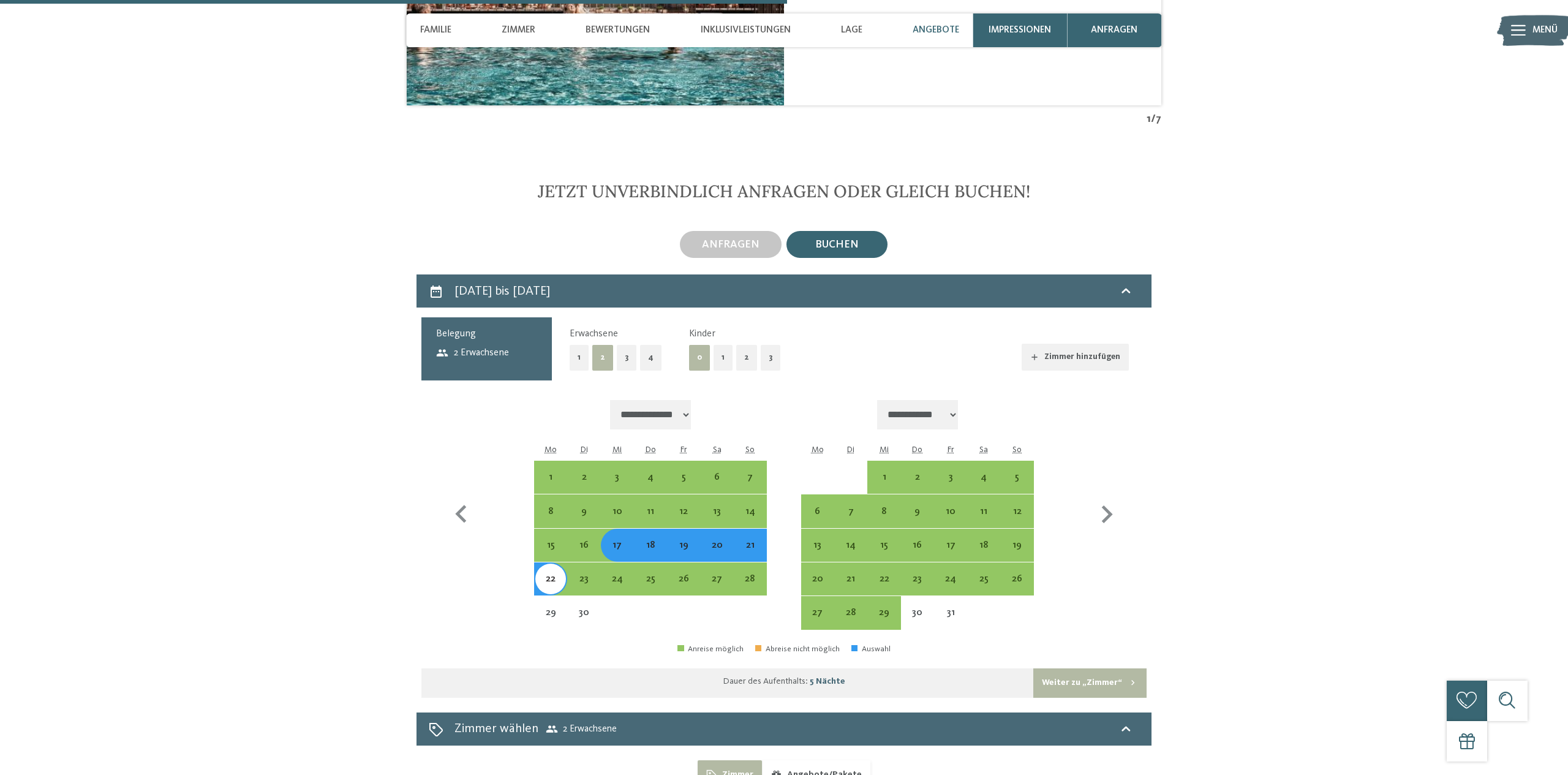
click at [713, 367] on button "1" at bounding box center [723, 357] width 19 height 25
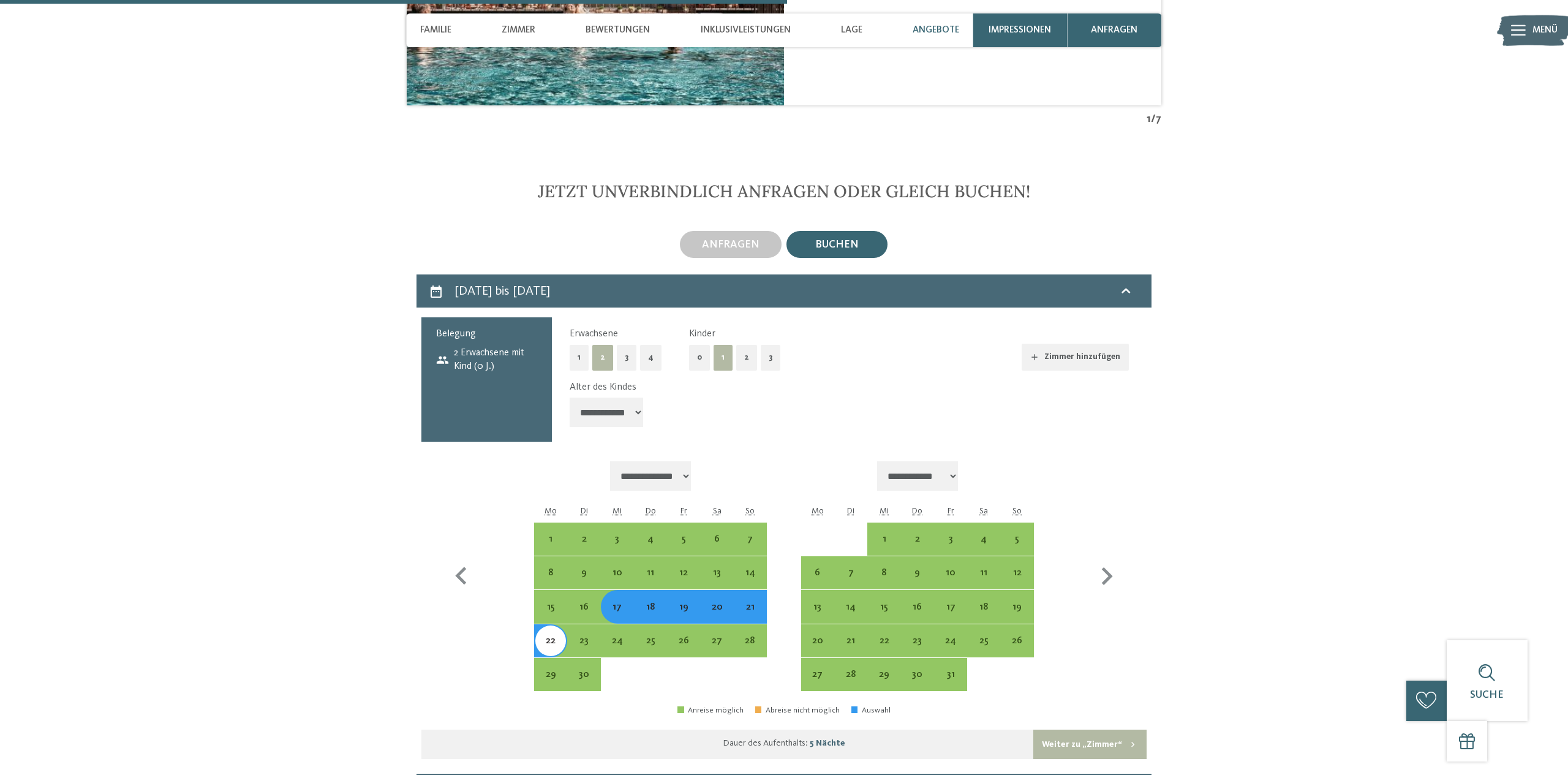
click at [570, 398] on select "**********" at bounding box center [606, 412] width 74 height 30
select select "*"
click option "*******" at bounding box center [0, 0] width 0 height 0
click at [1110, 756] on button "Weiter zu „Zimmer“" at bounding box center [1090, 744] width 113 height 30
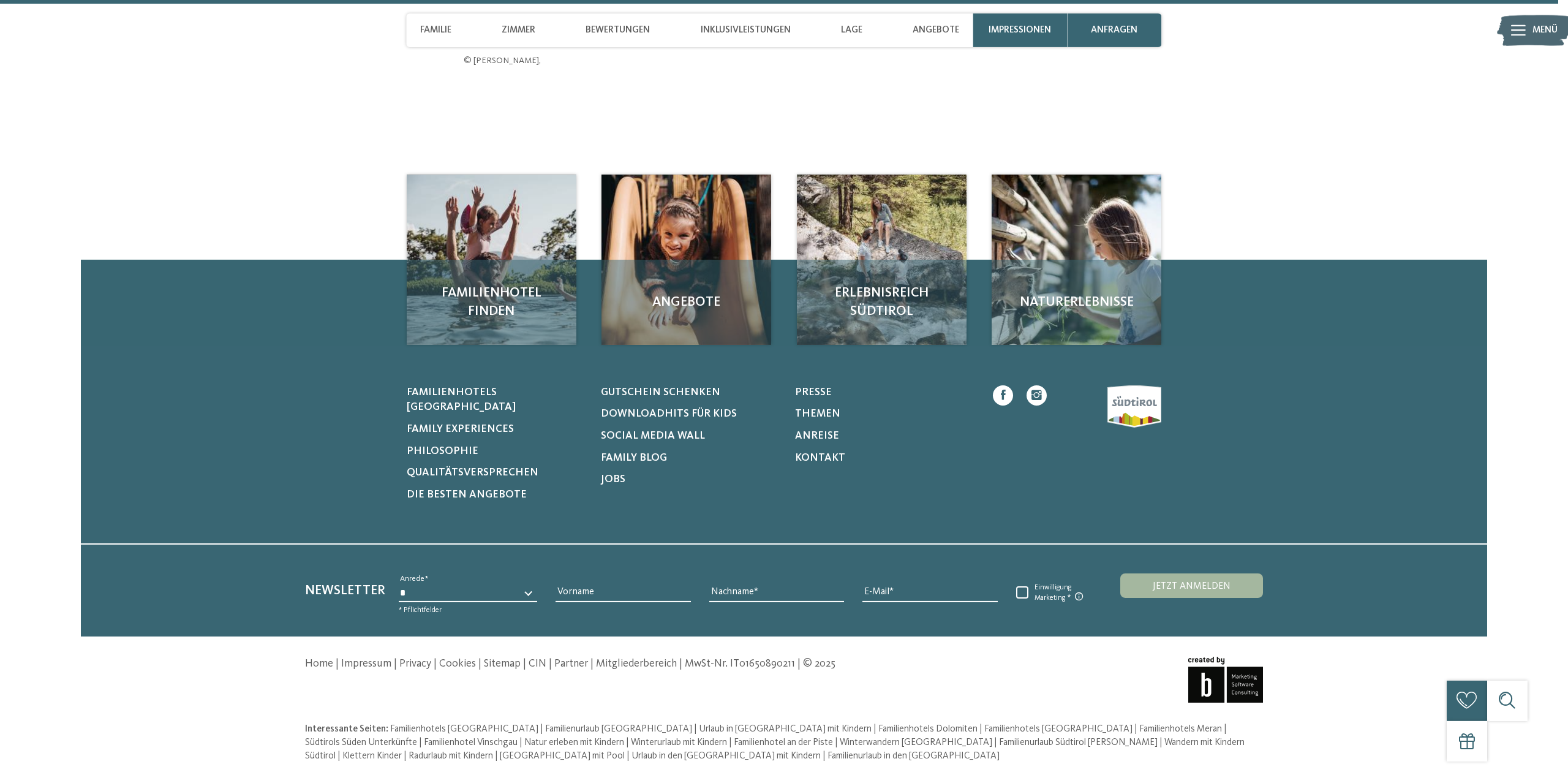
scroll to position [5146, 0]
